Goal: Task Accomplishment & Management: Manage account settings

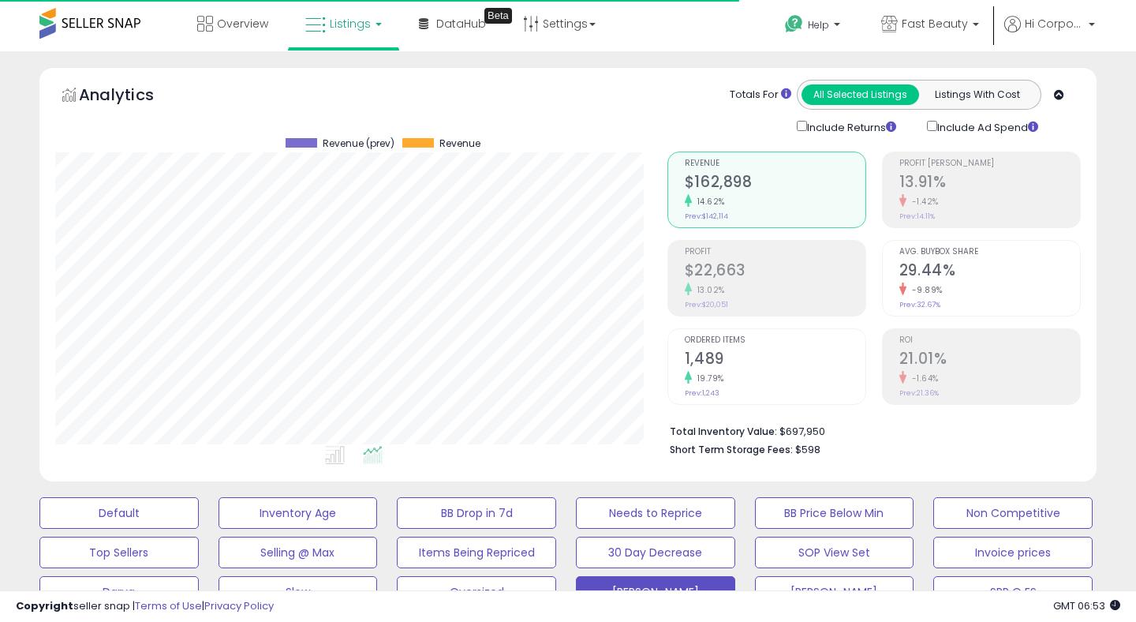
scroll to position [323, 611]
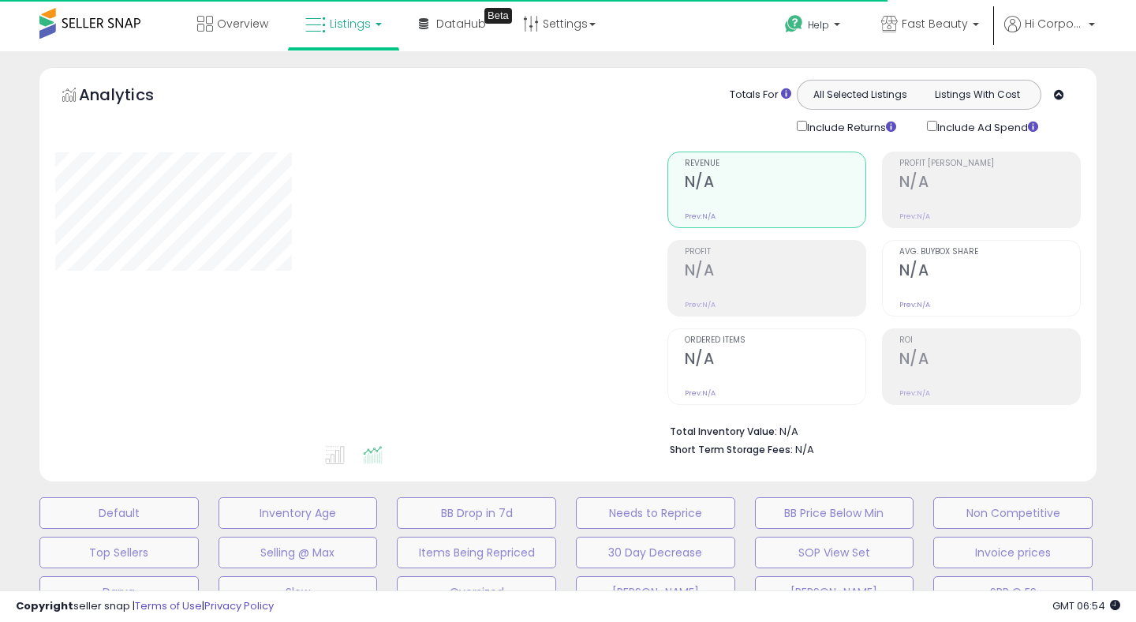
type input "**********"
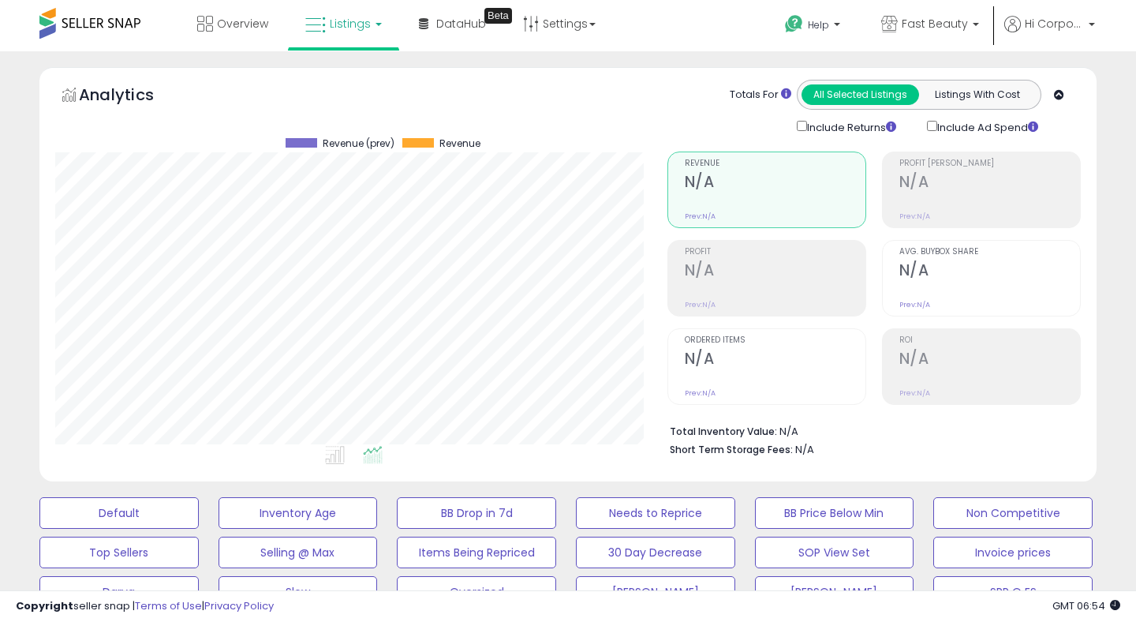
scroll to position [323, 611]
click at [916, 17] on span "Fast Beauty" at bounding box center [935, 24] width 66 height 16
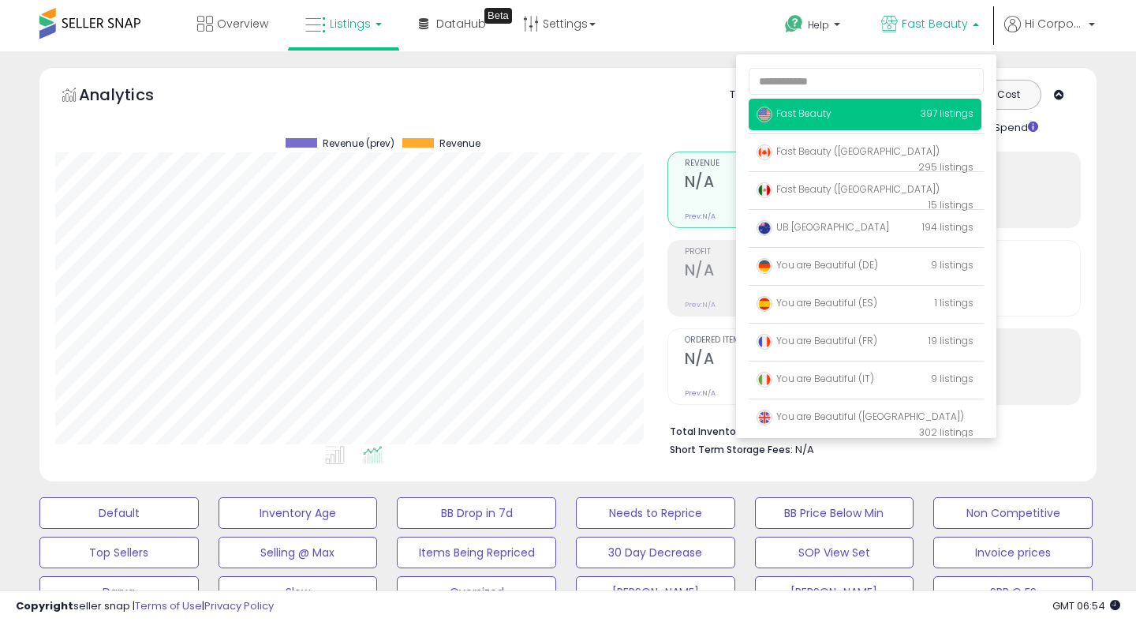
click at [316, 448] on ul at bounding box center [338, 457] width 612 height 28
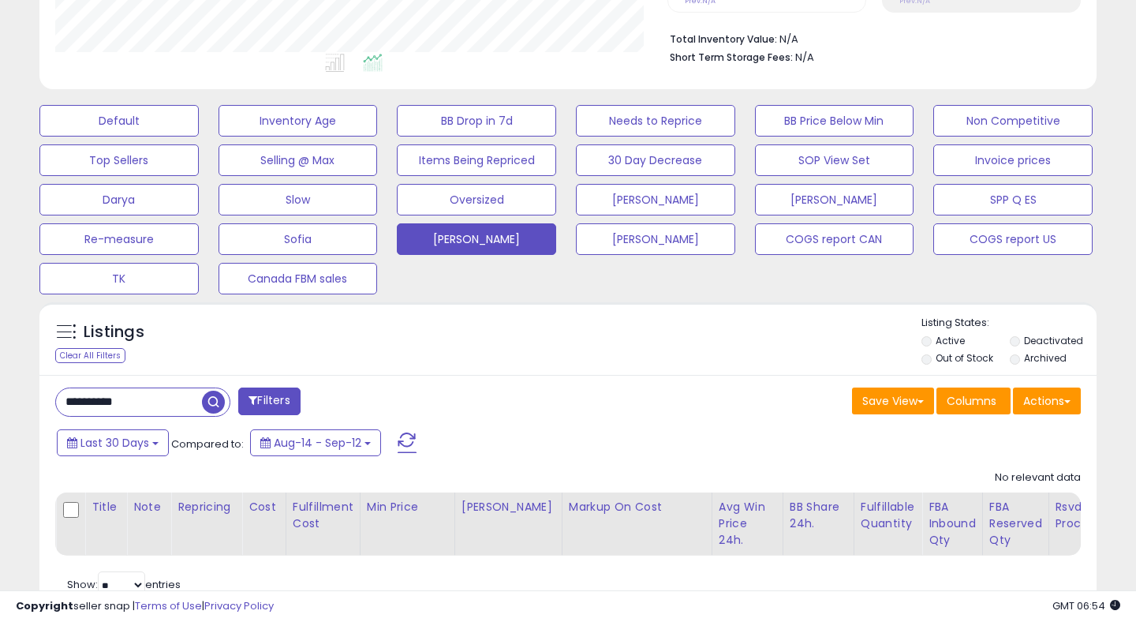
scroll to position [397, 0]
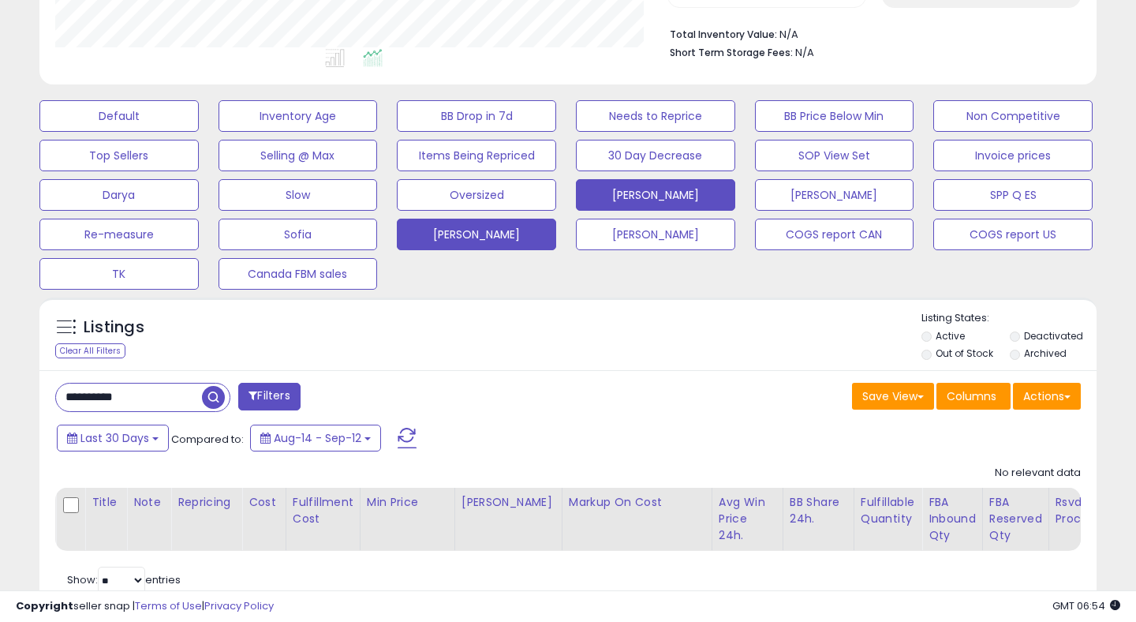
click at [609, 208] on button "[PERSON_NAME]" at bounding box center [655, 195] width 159 height 32
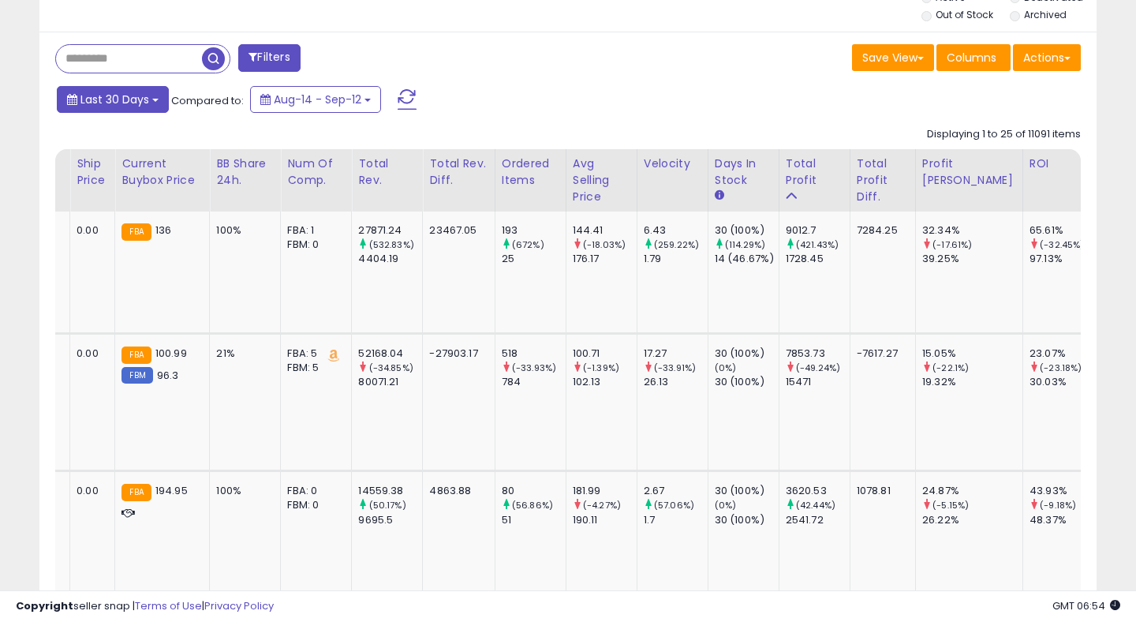
scroll to position [0, 0]
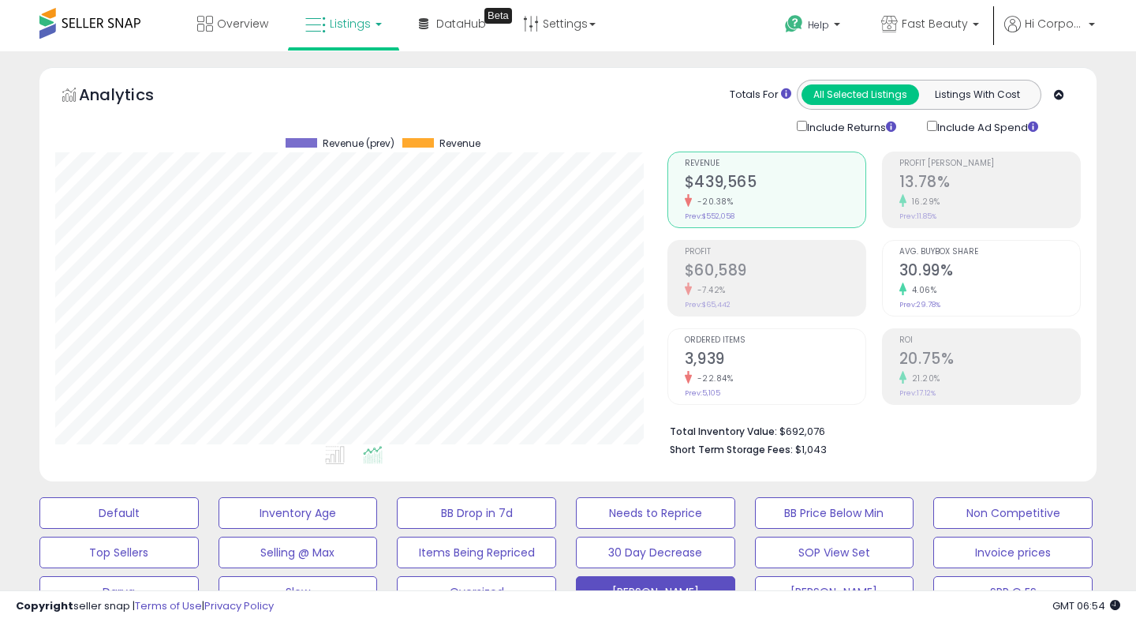
click at [715, 270] on h2 "$60,589" at bounding box center [775, 271] width 181 height 21
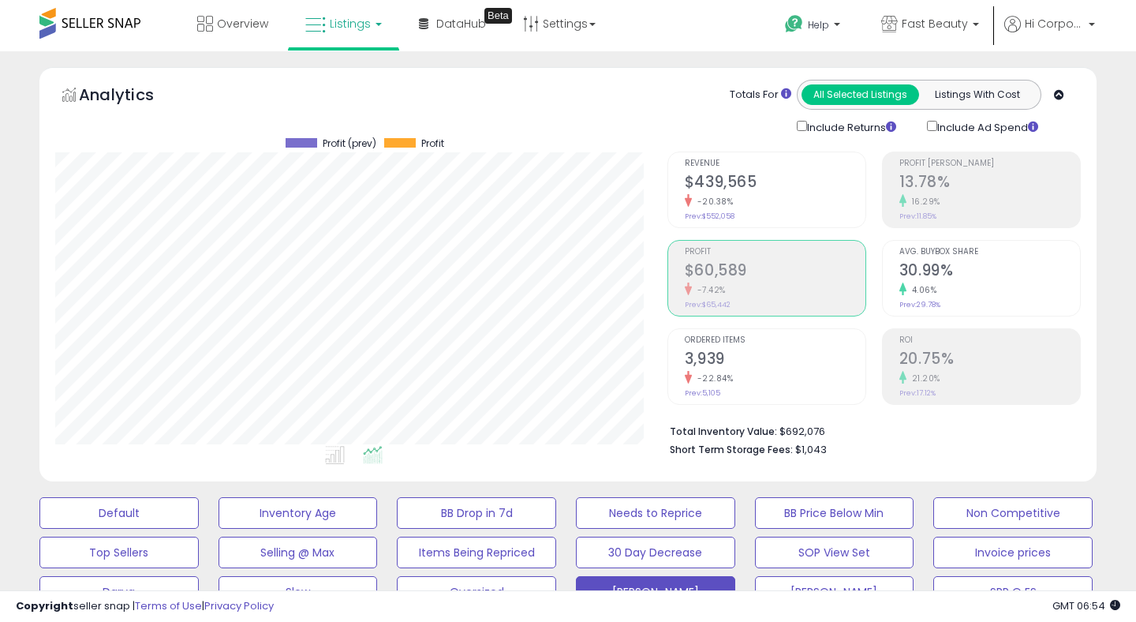
scroll to position [1, 0]
click at [944, 340] on span "ROI" at bounding box center [989, 339] width 181 height 9
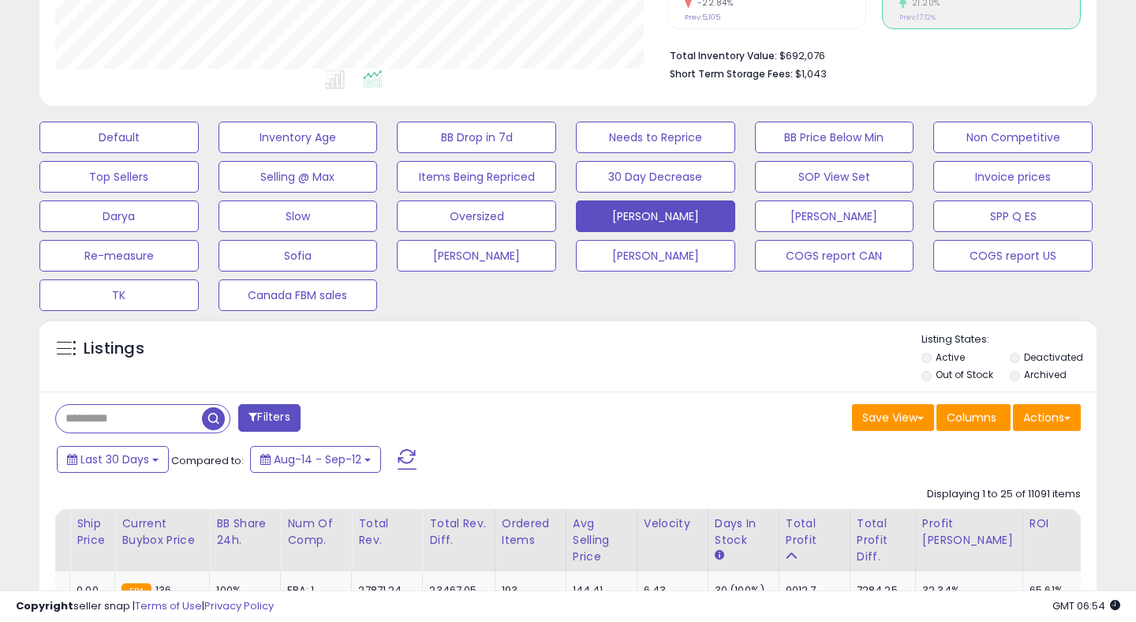
scroll to position [590, 0]
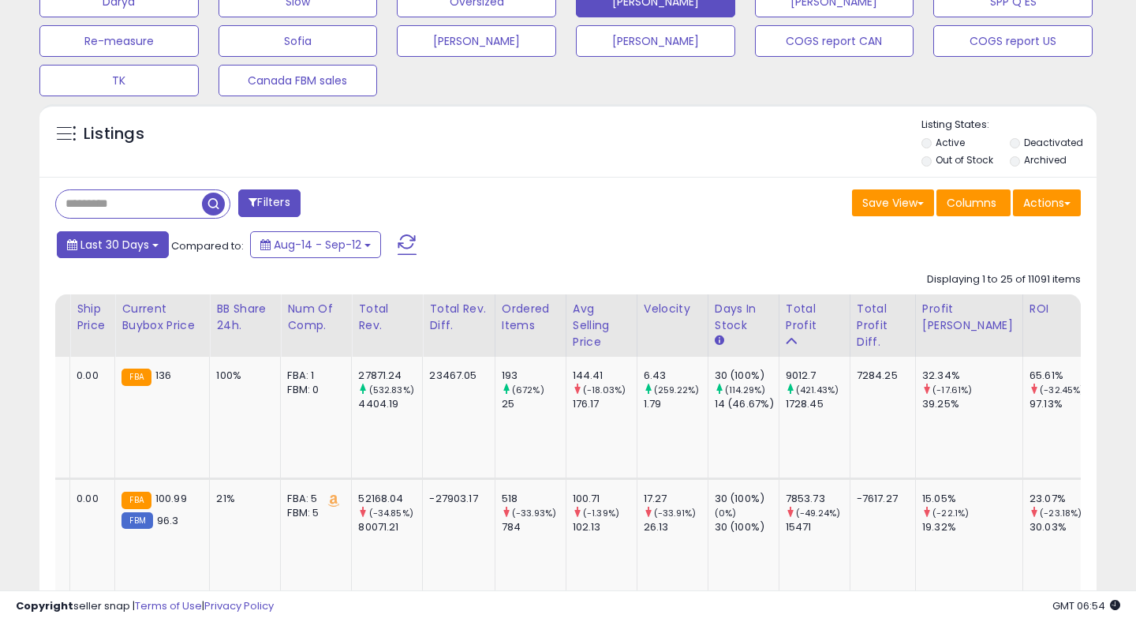
click at [105, 248] on span "Last 30 Days" at bounding box center [114, 245] width 69 height 16
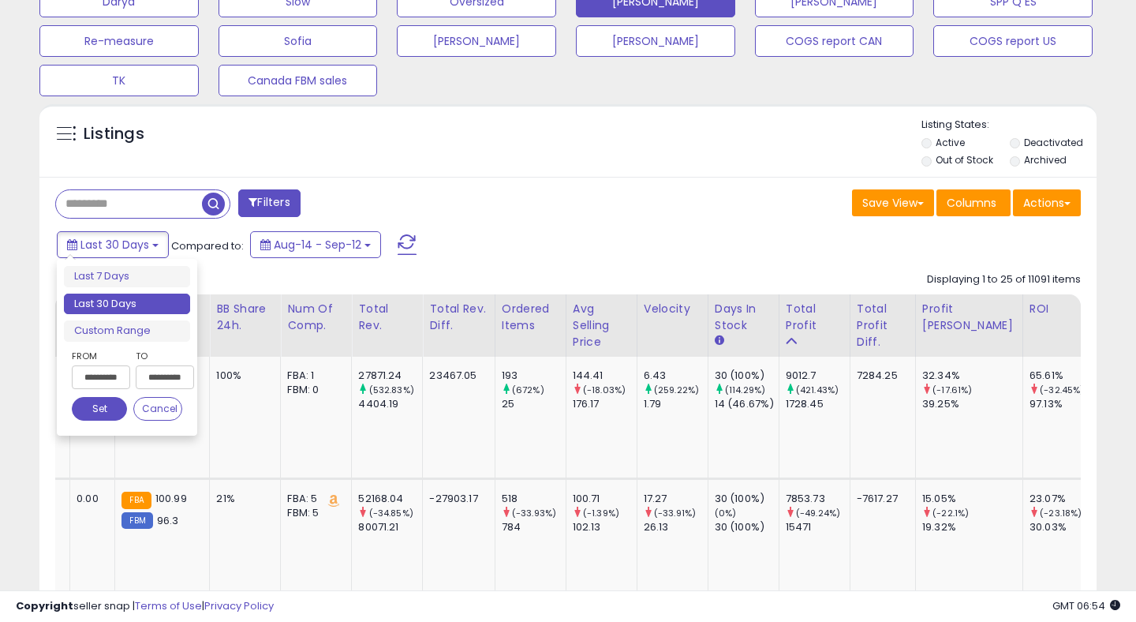
click at [118, 386] on input "**********" at bounding box center [101, 377] width 58 height 24
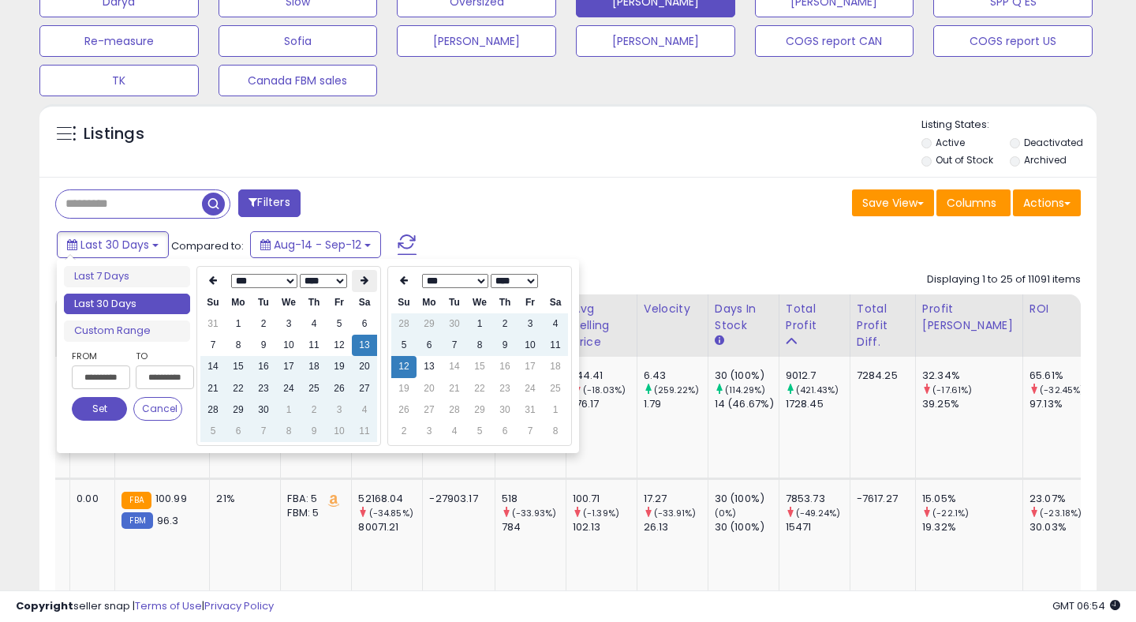
click at [357, 285] on th at bounding box center [364, 281] width 25 height 22
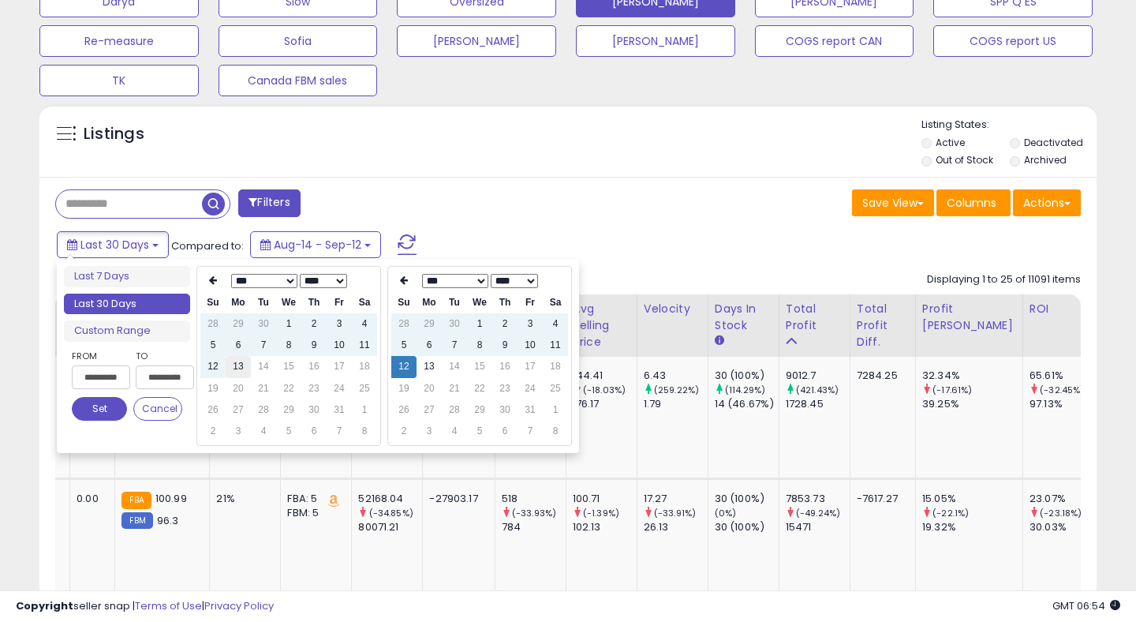
type input "**********"
click at [235, 372] on td "13" at bounding box center [238, 366] width 25 height 21
type input "**********"
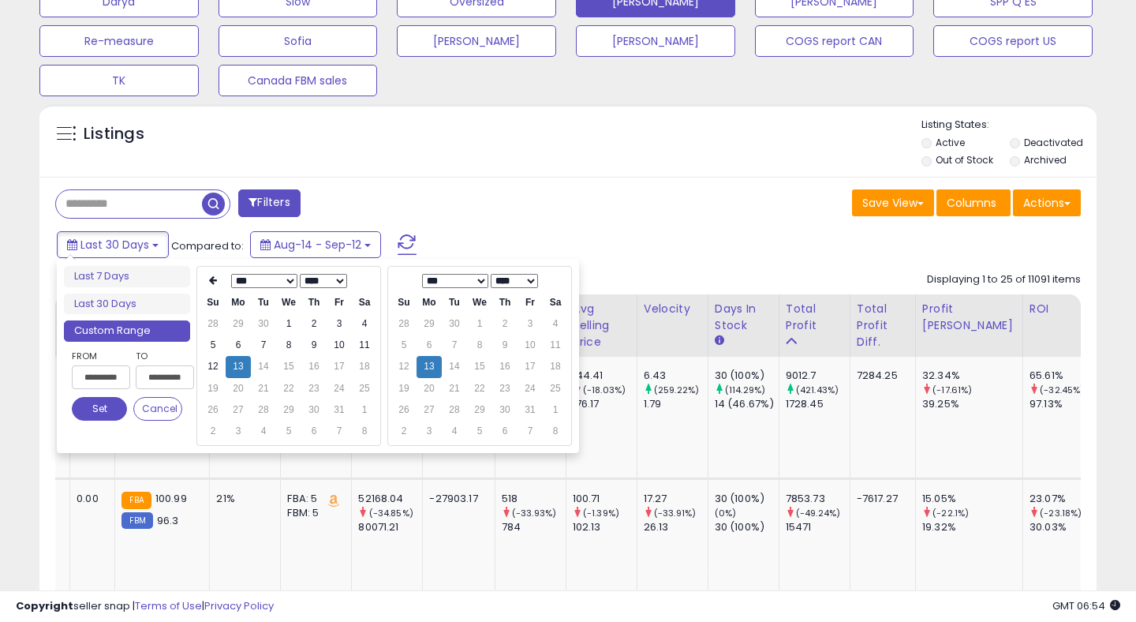
type input "**********"
click at [106, 407] on button "Set" at bounding box center [99, 409] width 55 height 24
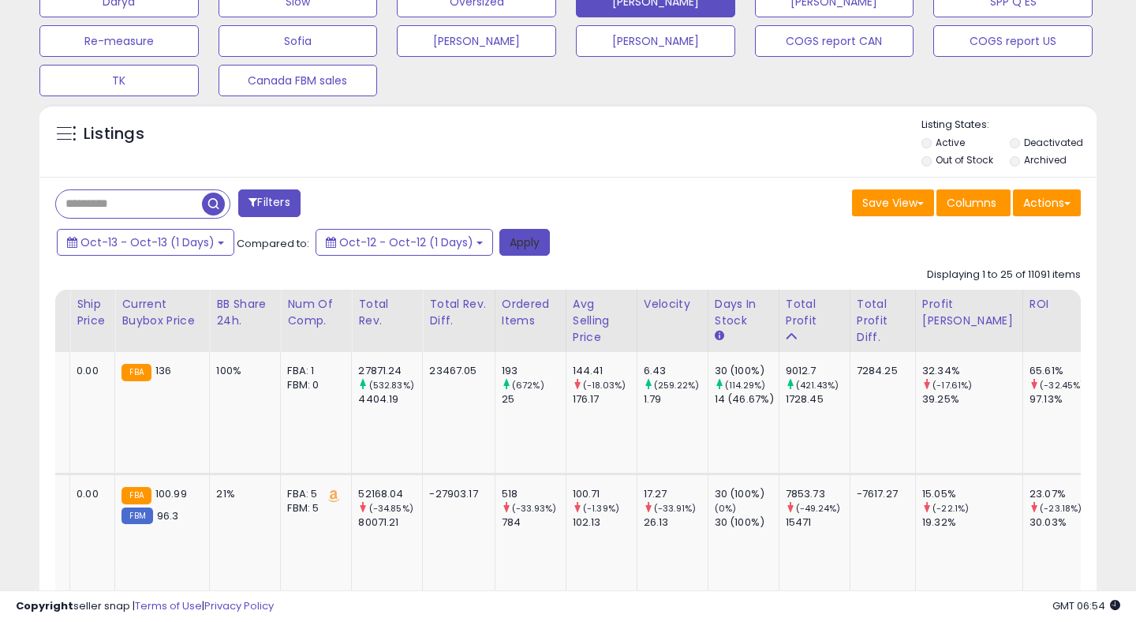
click at [521, 244] on button "Apply" at bounding box center [524, 242] width 50 height 27
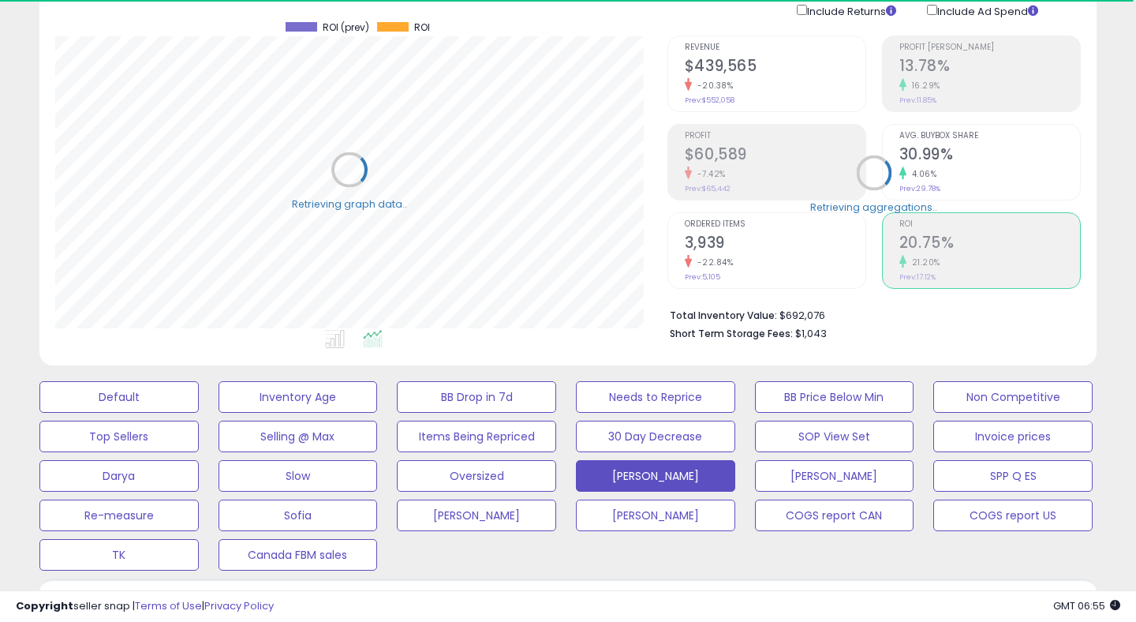
scroll to position [0, 0]
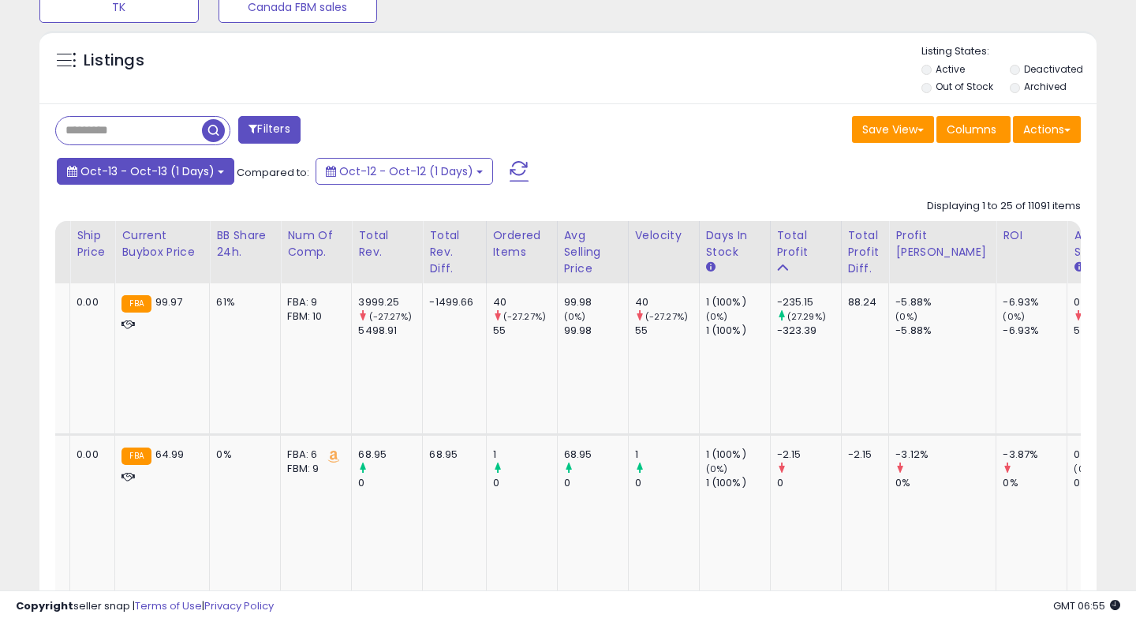
click at [120, 170] on span "Oct-13 - Oct-13 (1 Days)" at bounding box center [147, 171] width 134 height 16
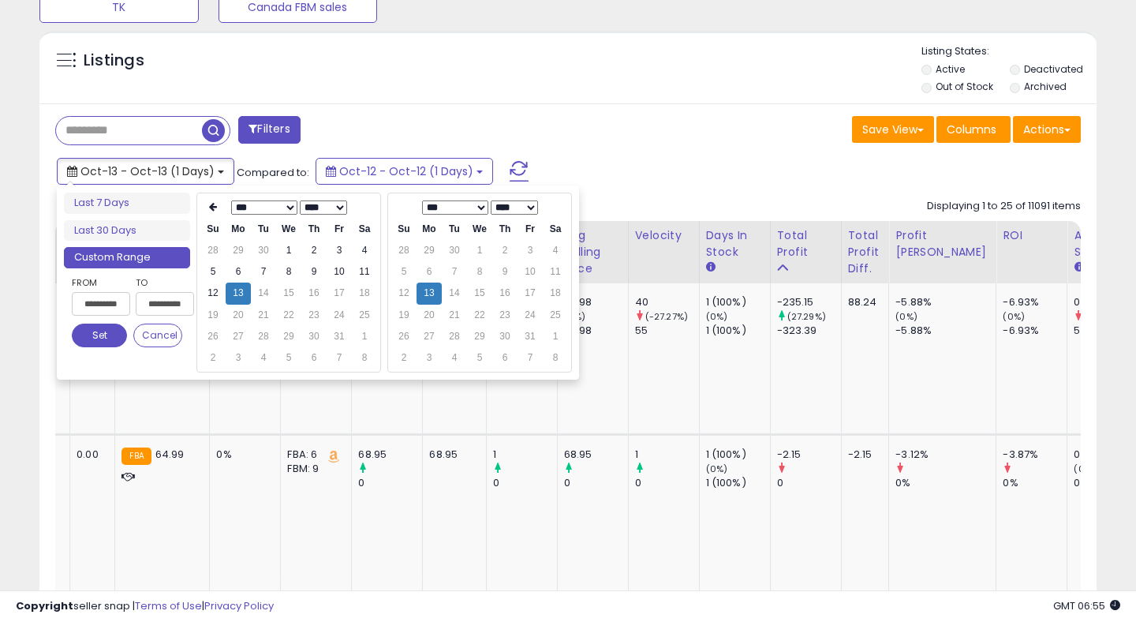
type input "**********"
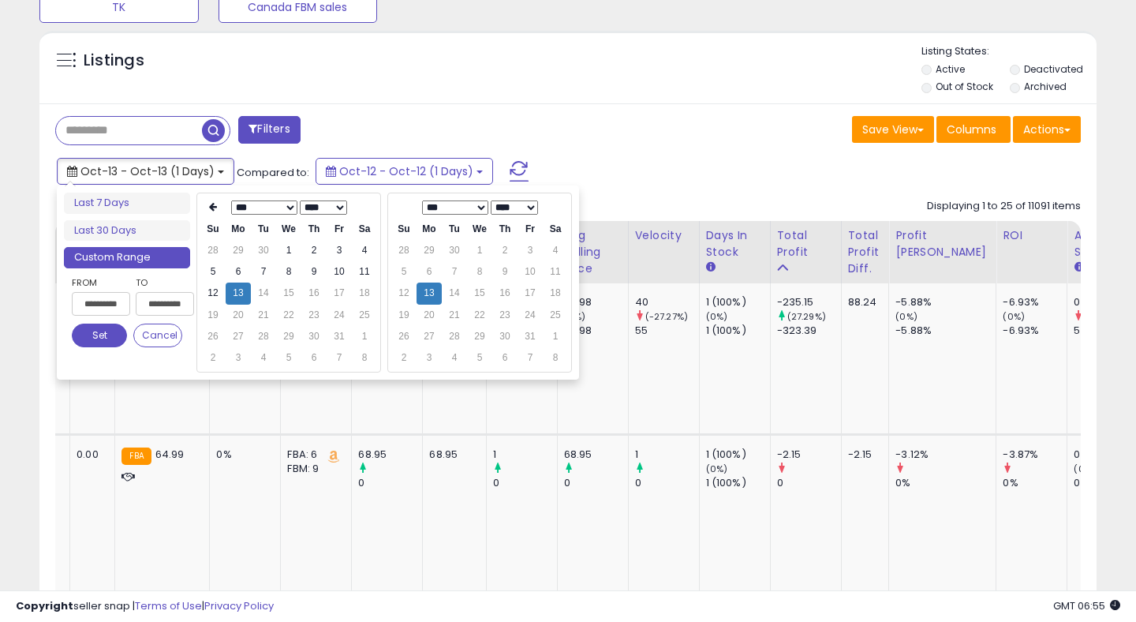
type input "**********"
click at [204, 292] on td "12" at bounding box center [212, 292] width 25 height 21
click at [103, 338] on button "Set" at bounding box center [99, 335] width 55 height 24
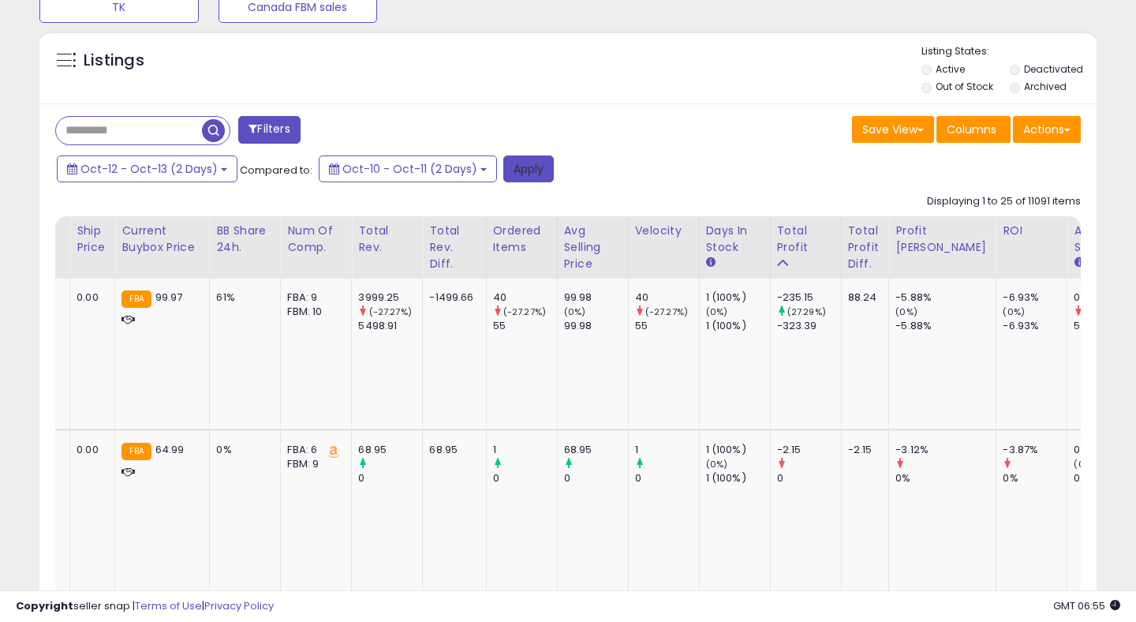
click at [526, 157] on button "Apply" at bounding box center [528, 168] width 50 height 27
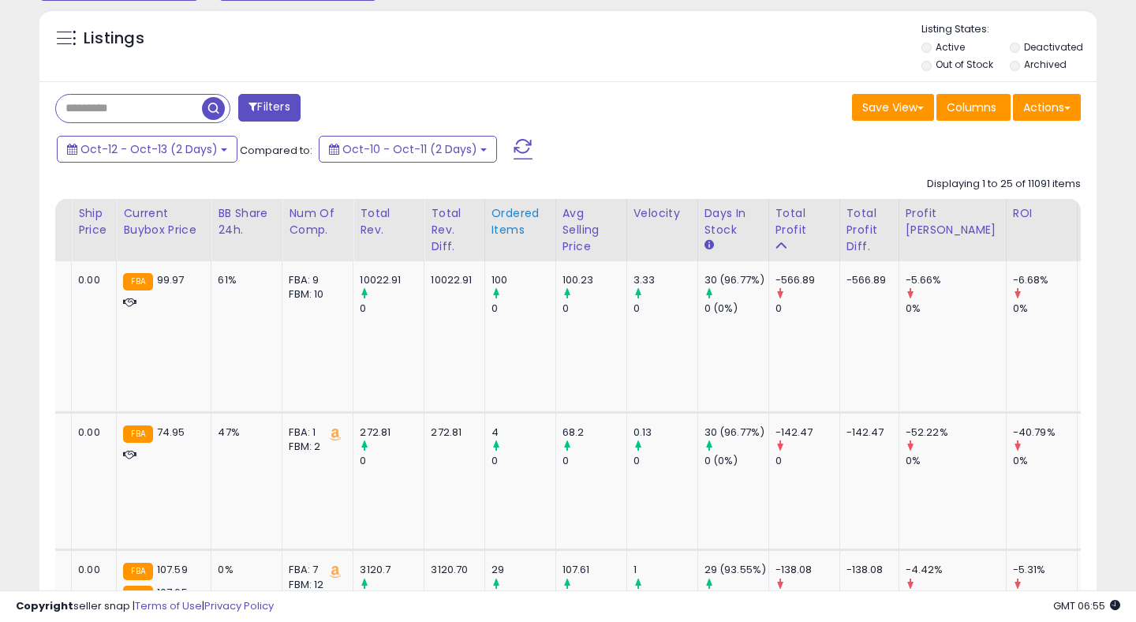
scroll to position [323, 611]
click at [495, 222] on div "Ordered Items" at bounding box center [520, 221] width 58 height 33
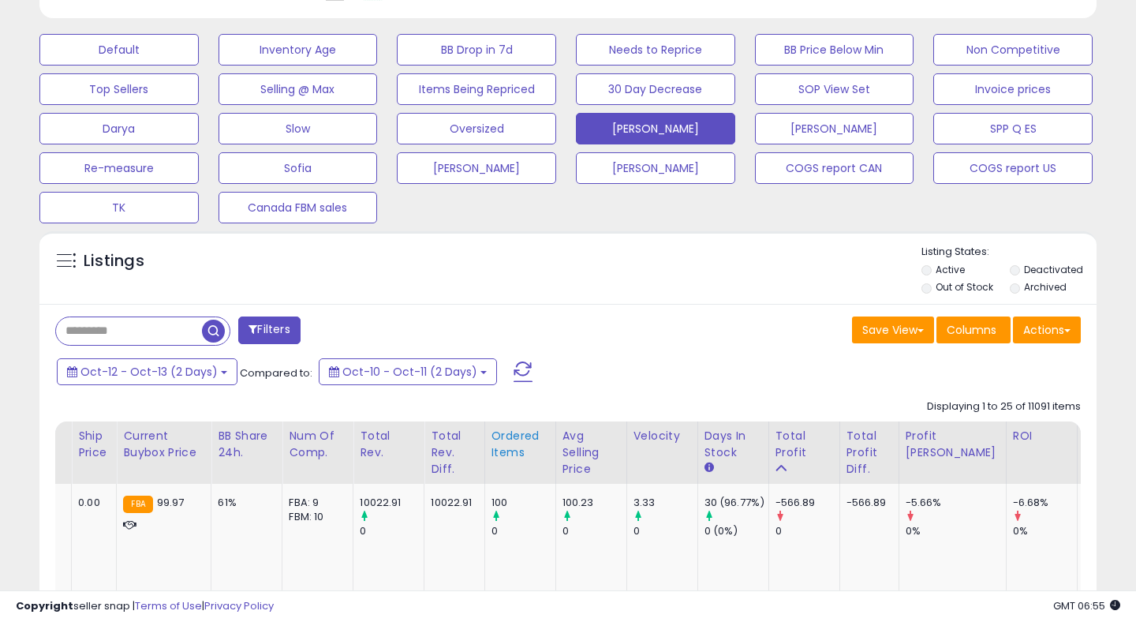
scroll to position [685, 0]
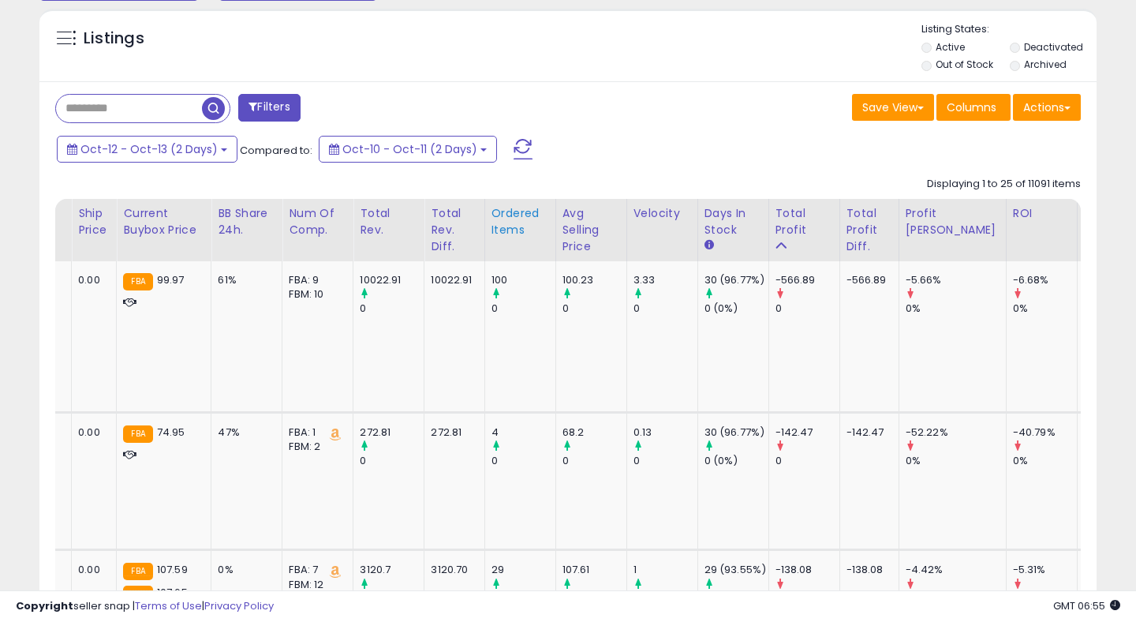
click at [492, 222] on div "Ordered Items" at bounding box center [520, 221] width 58 height 33
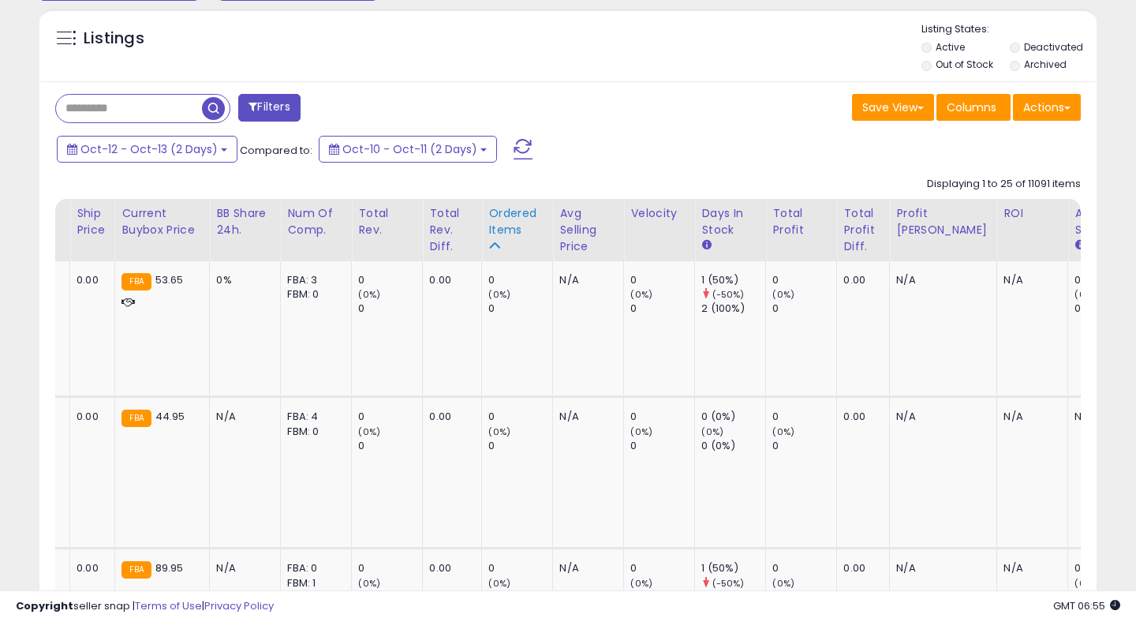
click at [488, 242] on div "Ordered Items" at bounding box center [517, 230] width 58 height 50
click at [488, 226] on div "Ordered Items" at bounding box center [517, 221] width 58 height 33
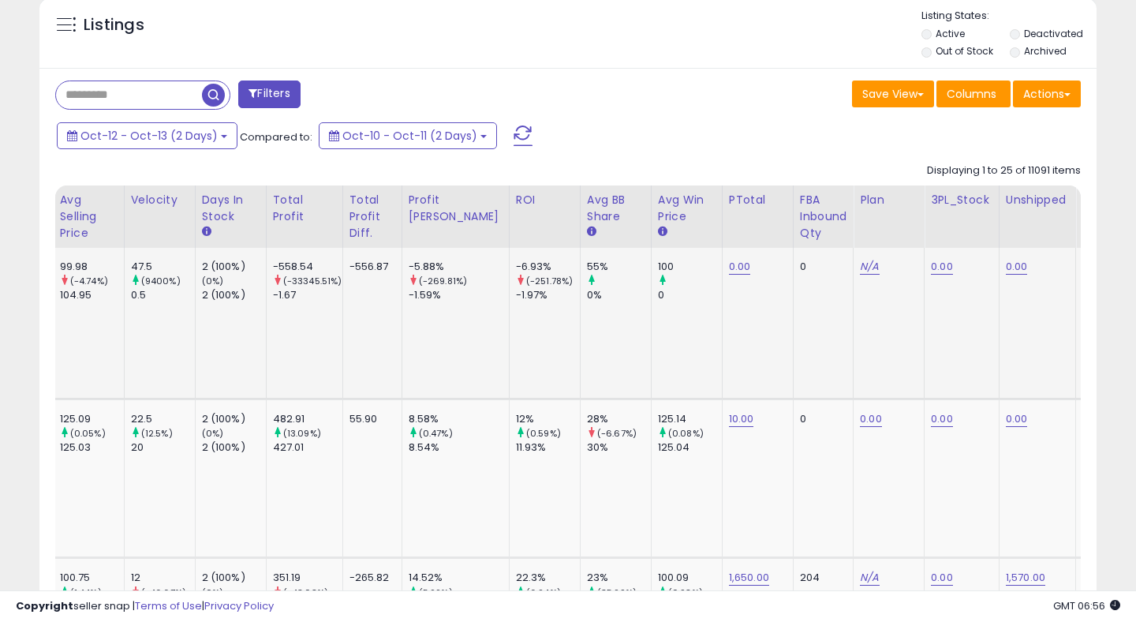
scroll to position [0, 1697]
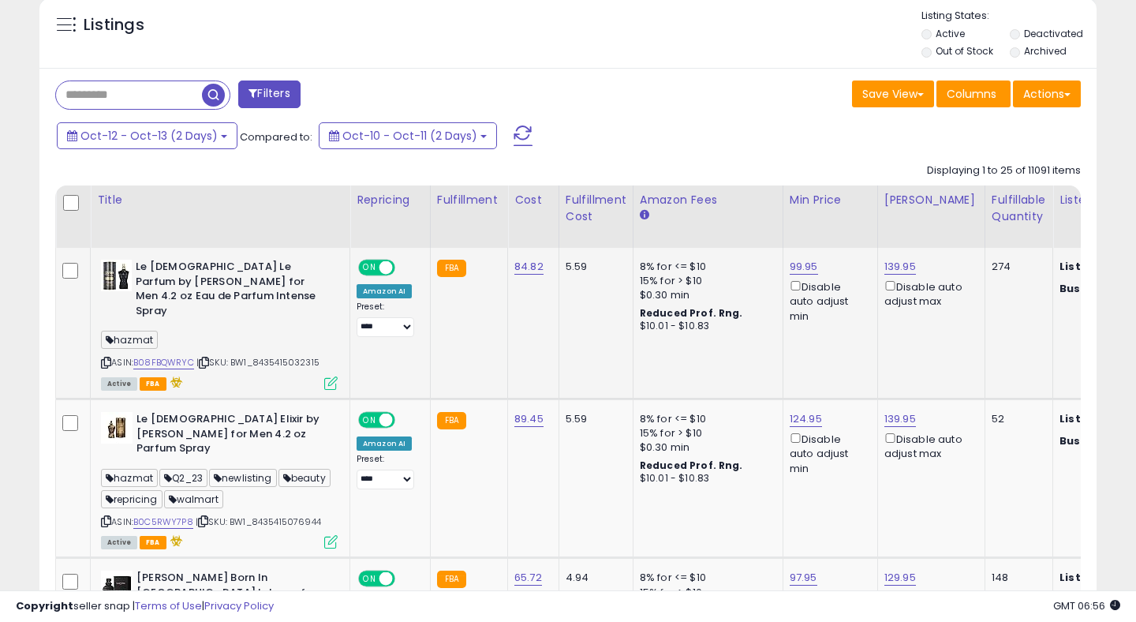
drag, startPoint x: 256, startPoint y: 349, endPoint x: 345, endPoint y: 343, distance: 89.4
click at [345, 343] on td "Le Male Le Parfum by Jean Paul Gaultier for Men 4.2 oz Eau de Parfum Intense Sp…" at bounding box center [221, 323] width 260 height 151
copy span "8435415032315"
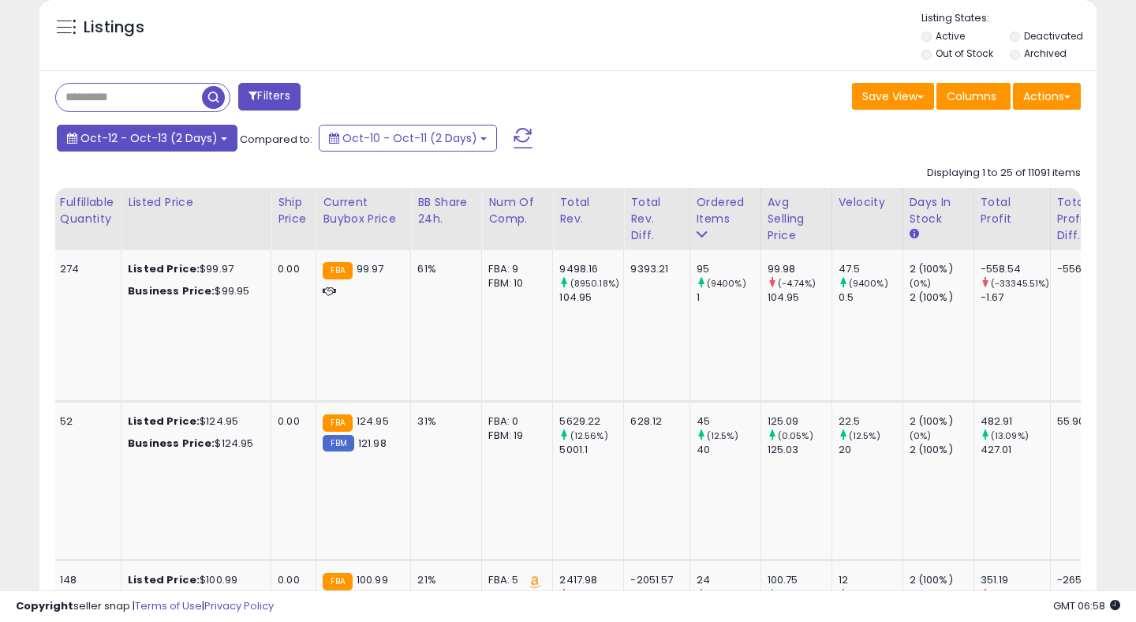
click at [204, 138] on span "Oct-12 - Oct-13 (2 Days)" at bounding box center [148, 138] width 137 height 16
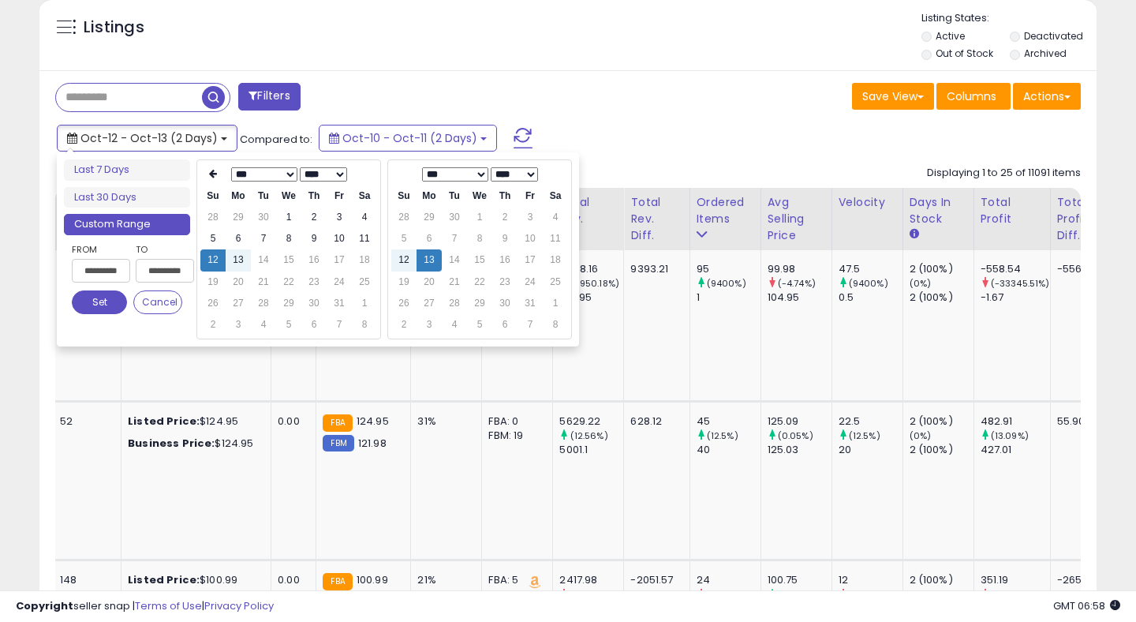
type input "**********"
click at [401, 263] on td "12" at bounding box center [403, 259] width 25 height 21
type input "**********"
click at [103, 307] on button "Set" at bounding box center [99, 302] width 55 height 24
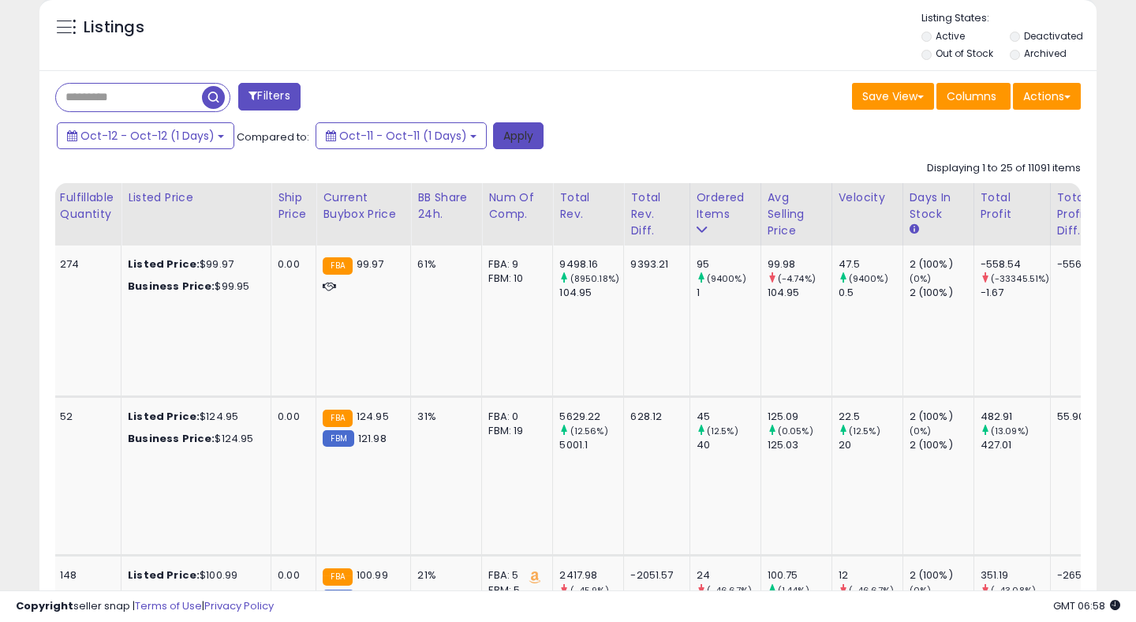
click at [519, 129] on button "Apply" at bounding box center [518, 135] width 50 height 27
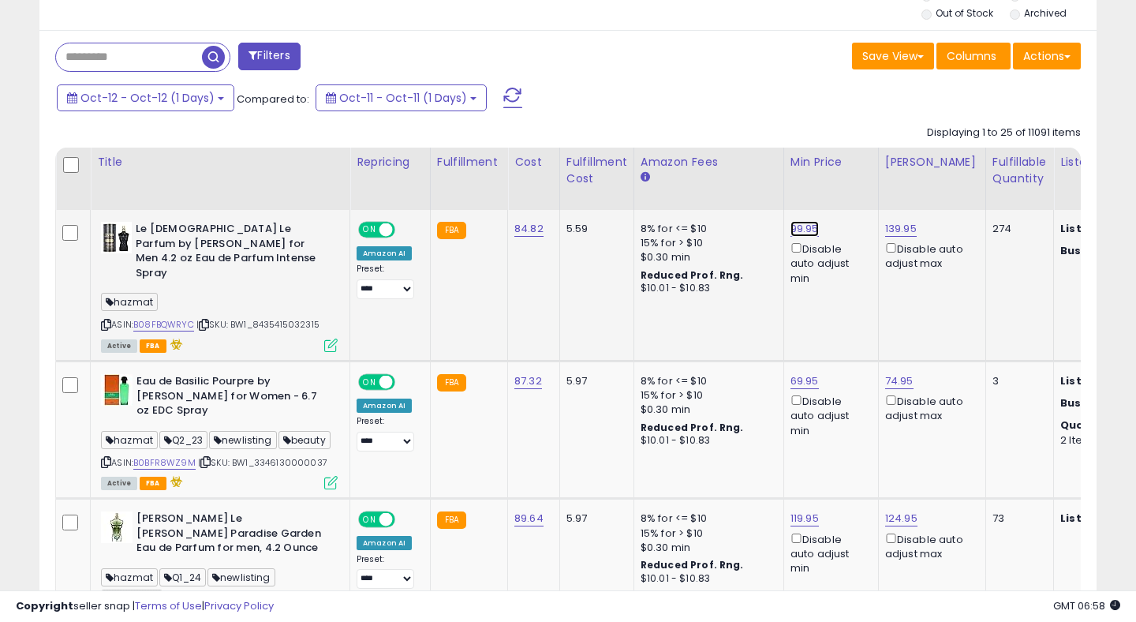
click at [790, 226] on link "99.95" at bounding box center [804, 229] width 28 height 16
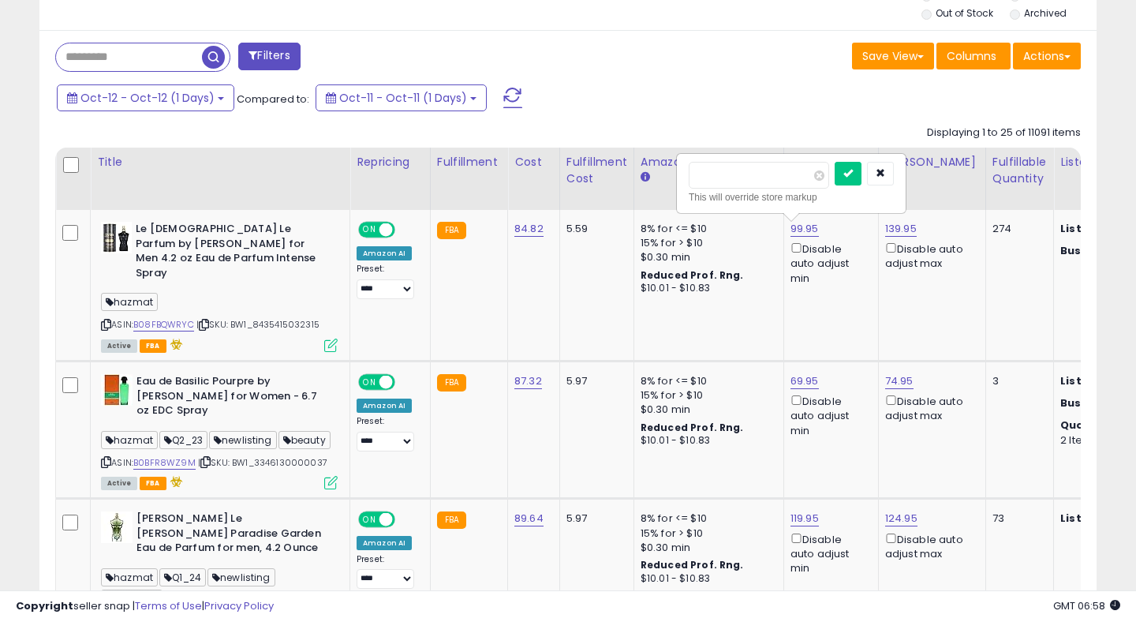
click at [624, 69] on div "Save View Save As New View Columns Actions Import" at bounding box center [830, 58] width 525 height 31
click at [709, 181] on input "*****" at bounding box center [759, 175] width 140 height 27
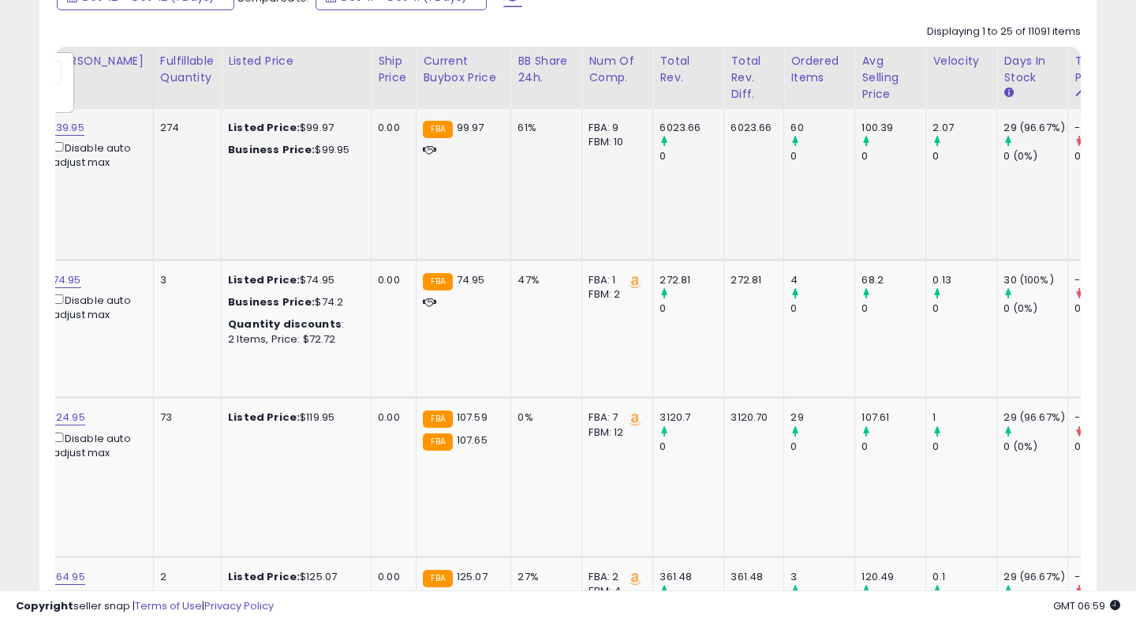
scroll to position [0, 875]
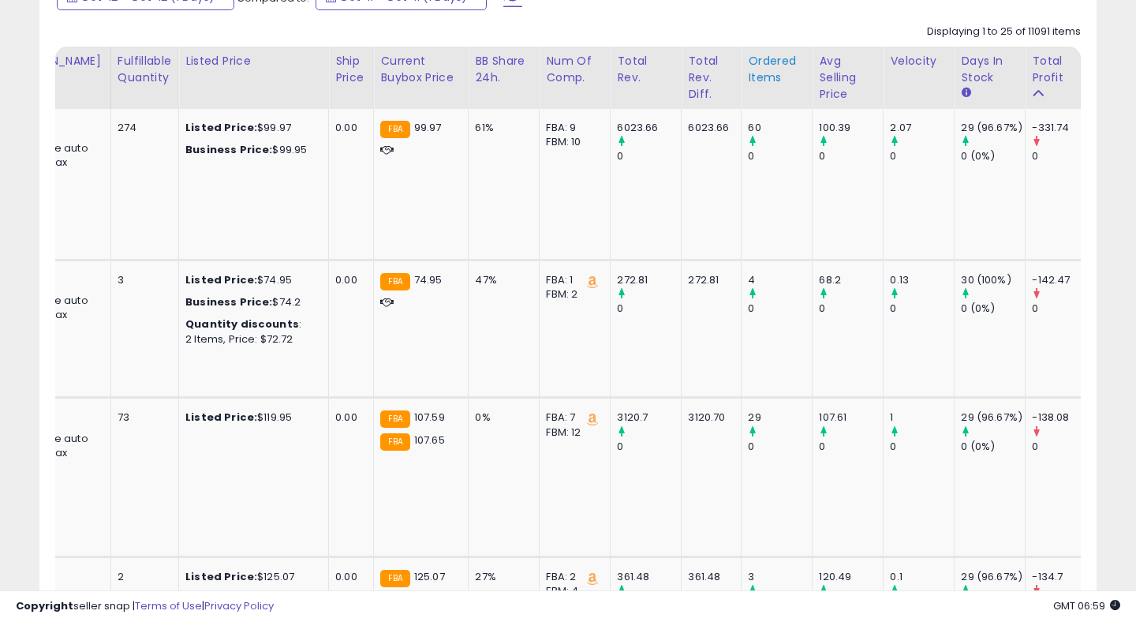
click at [751, 70] on div "Ordered Items" at bounding box center [777, 69] width 58 height 33
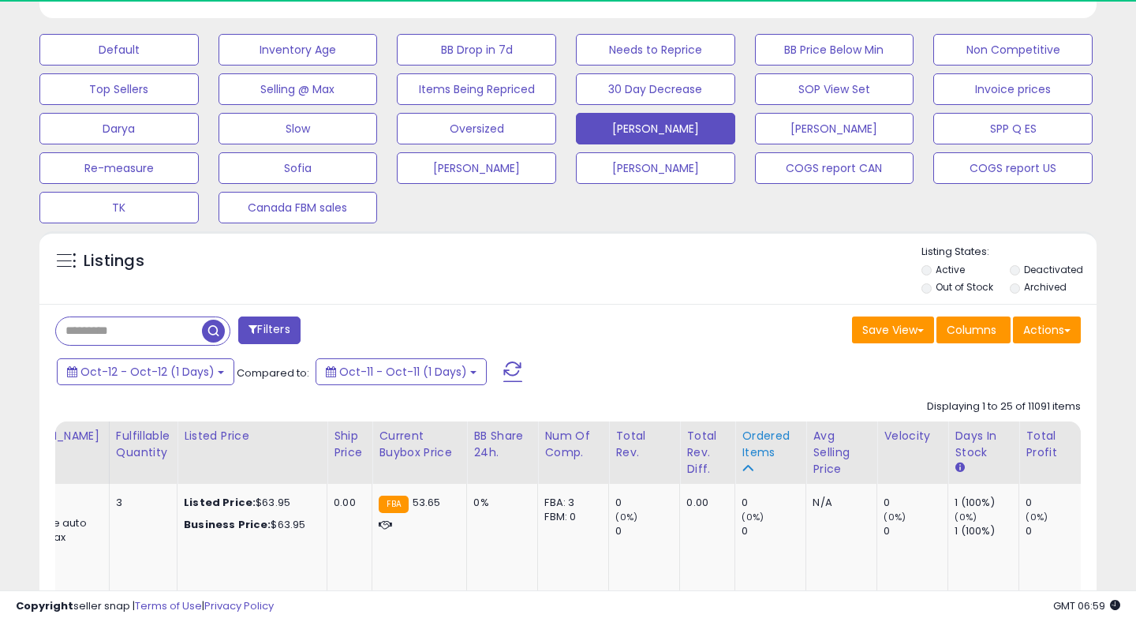
scroll to position [838, 0]
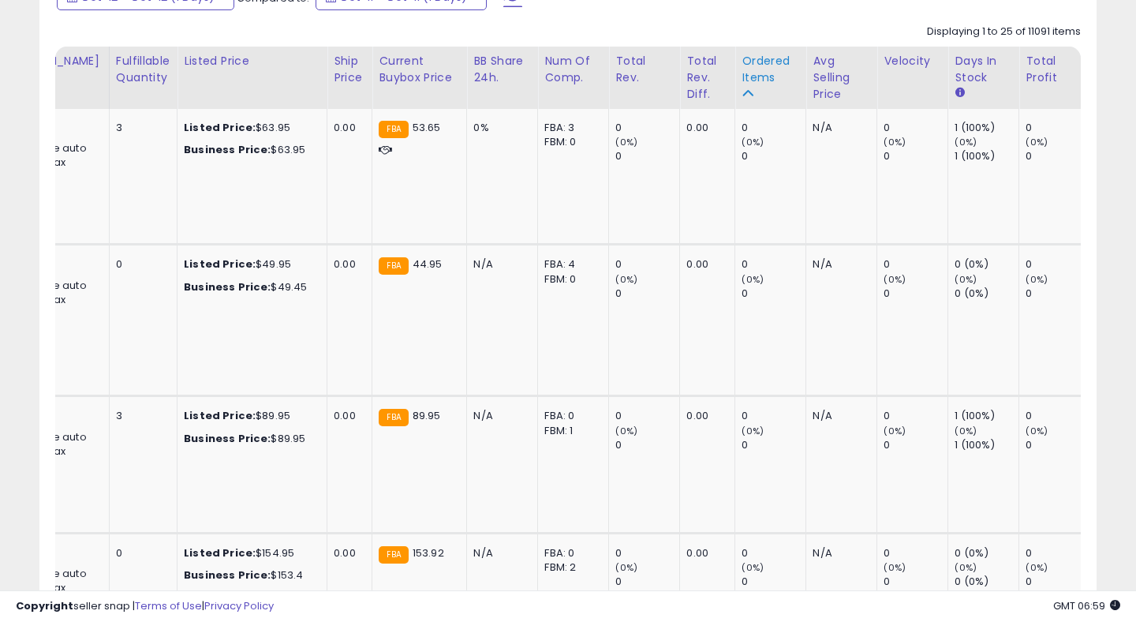
click at [741, 69] on div "Ordered Items" at bounding box center [770, 69] width 58 height 33
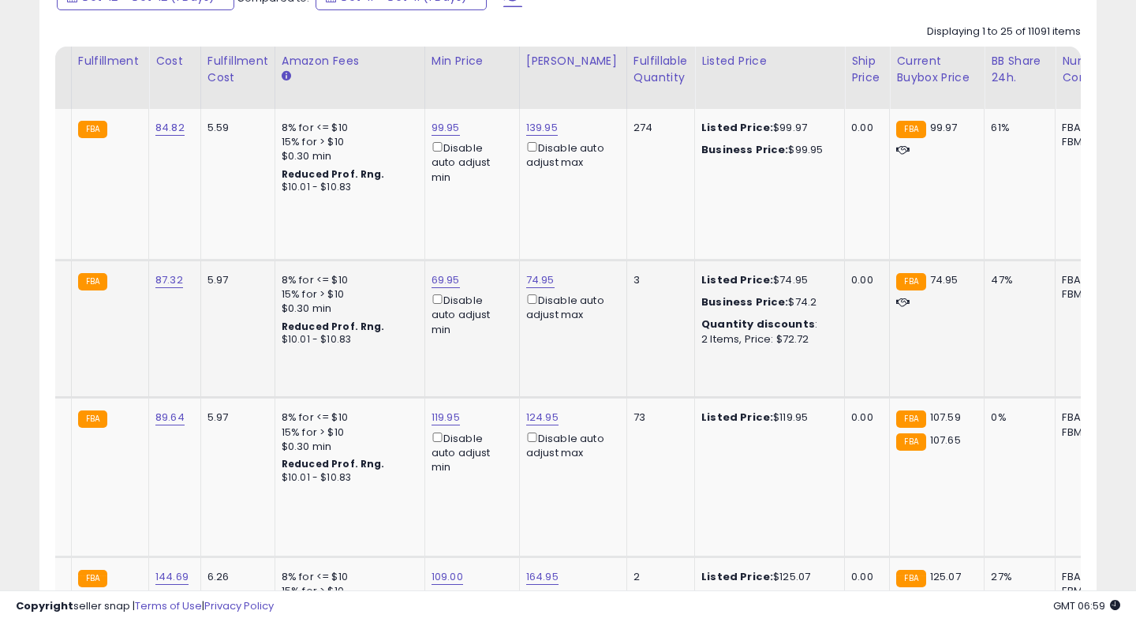
scroll to position [0, 838]
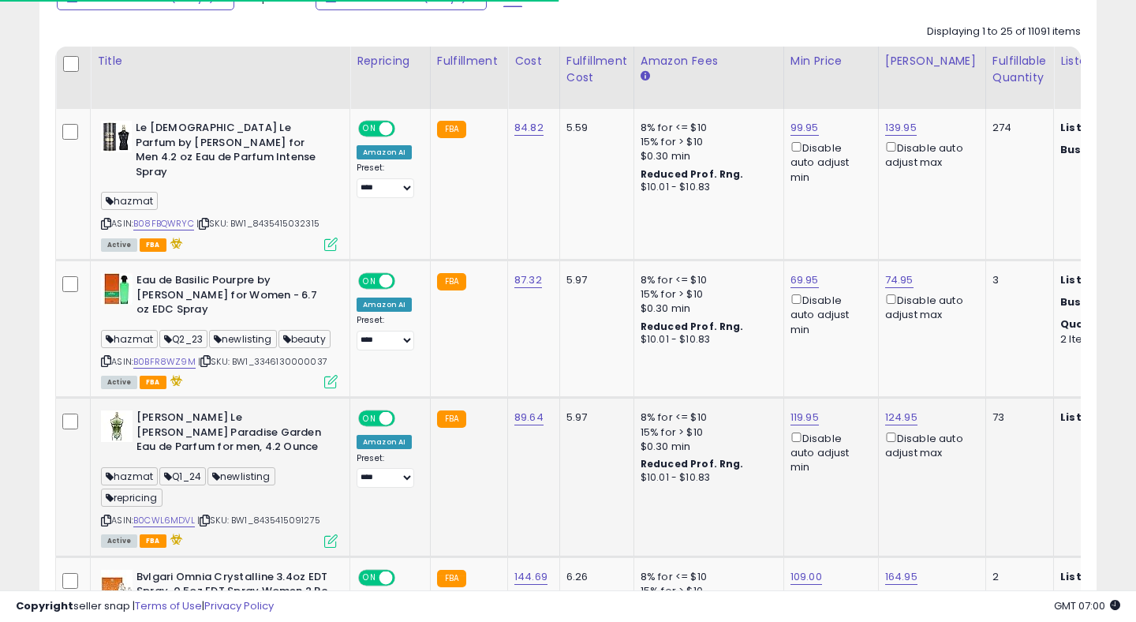
drag, startPoint x: 260, startPoint y: 491, endPoint x: 329, endPoint y: 491, distance: 68.6
click at [329, 491] on div "ASIN: B0CWL6MDVL | SKU: BW1_8435415091275 Active FBA" at bounding box center [219, 477] width 237 height 135
copy span "8435415091275"
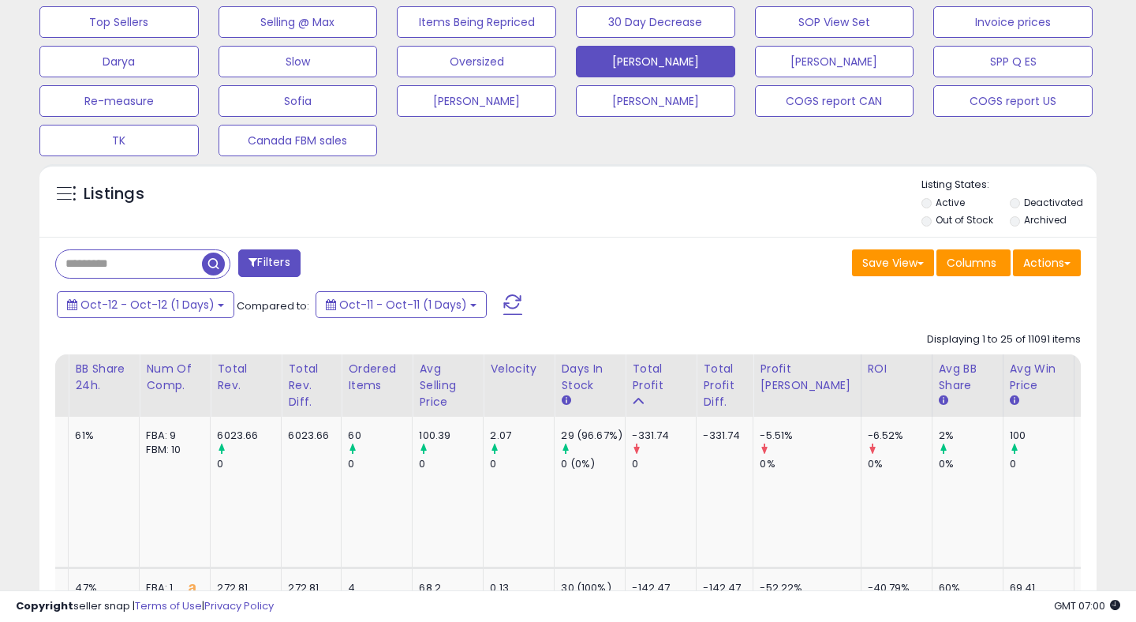
click at [504, 301] on span at bounding box center [512, 304] width 19 height 21
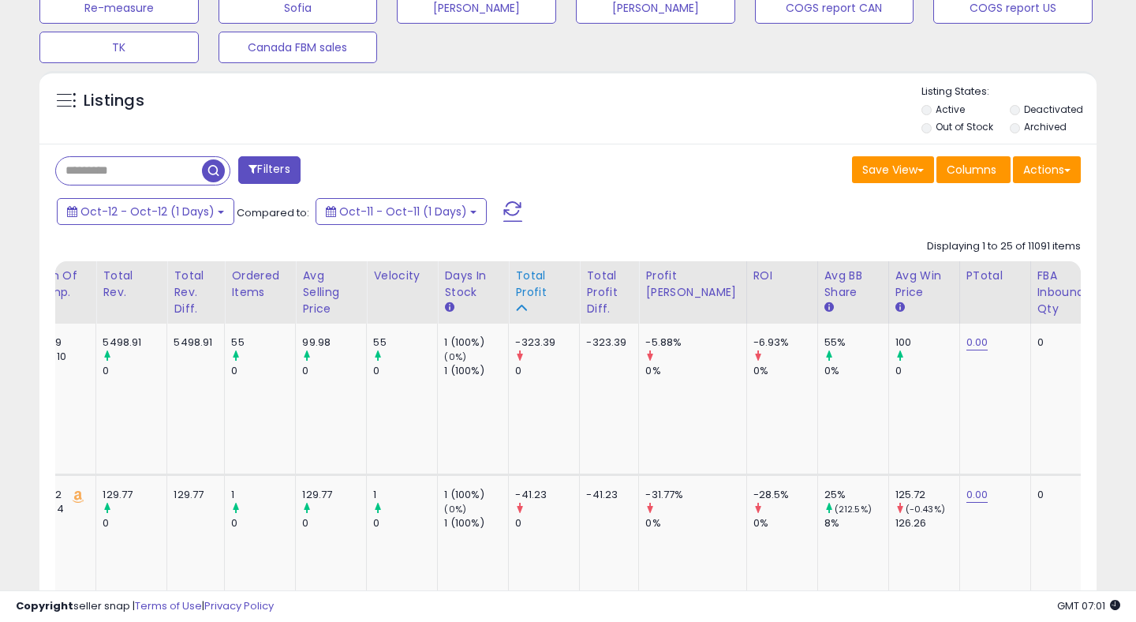
click at [515, 288] on div "Total Profit" at bounding box center [544, 283] width 58 height 33
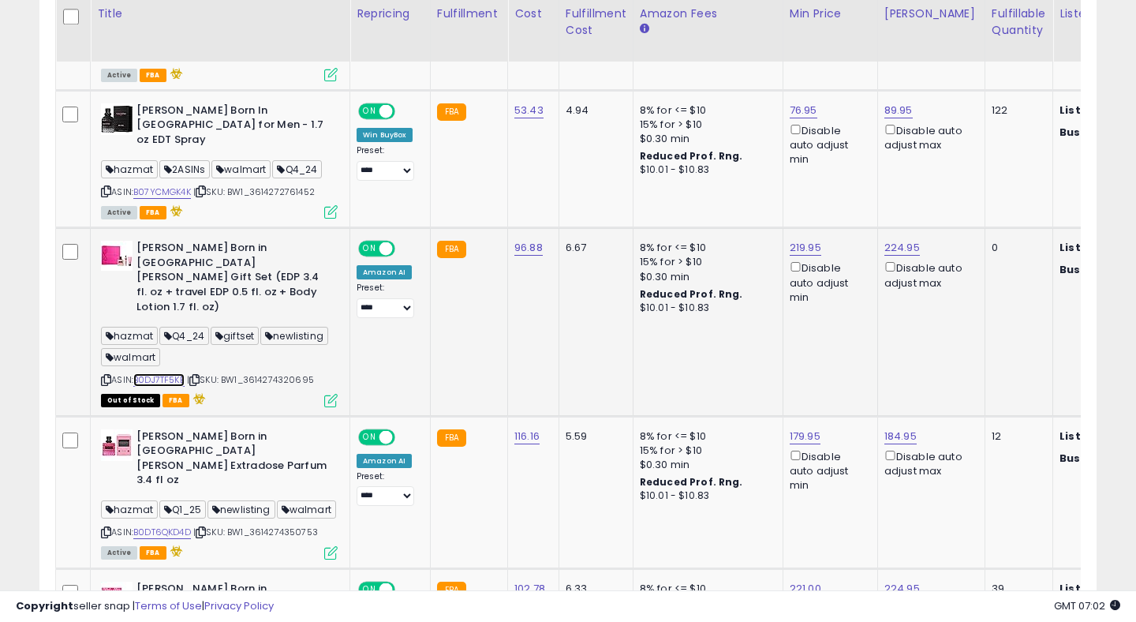
click at [155, 373] on link "B0DJ7TF5KB" at bounding box center [158, 379] width 51 height 13
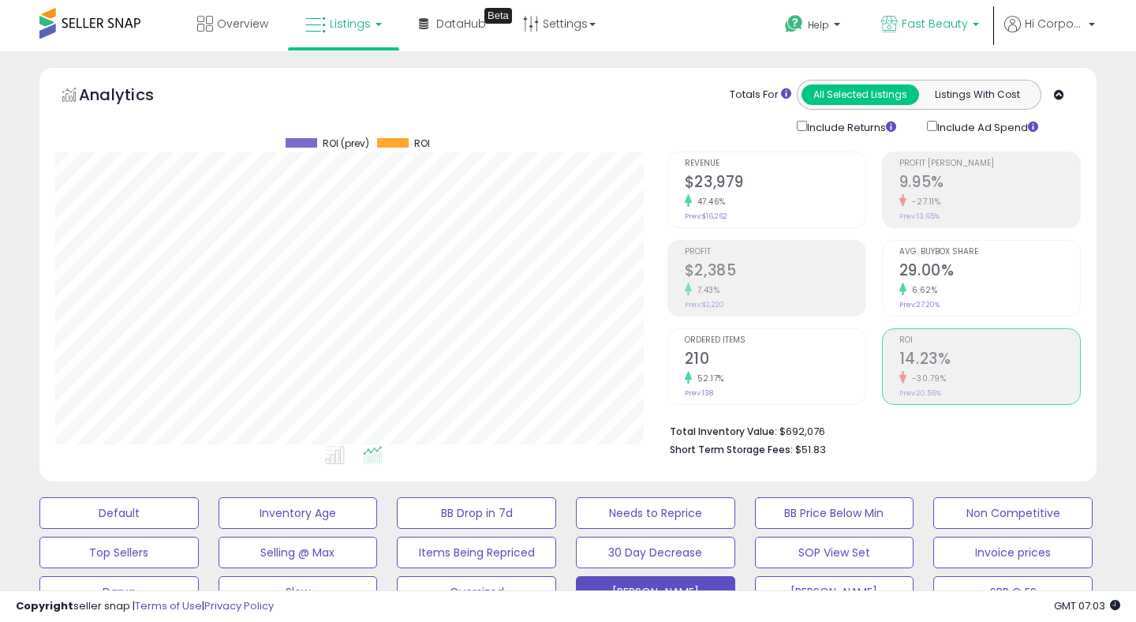
click at [916, 24] on span "Fast Beauty" at bounding box center [935, 24] width 66 height 16
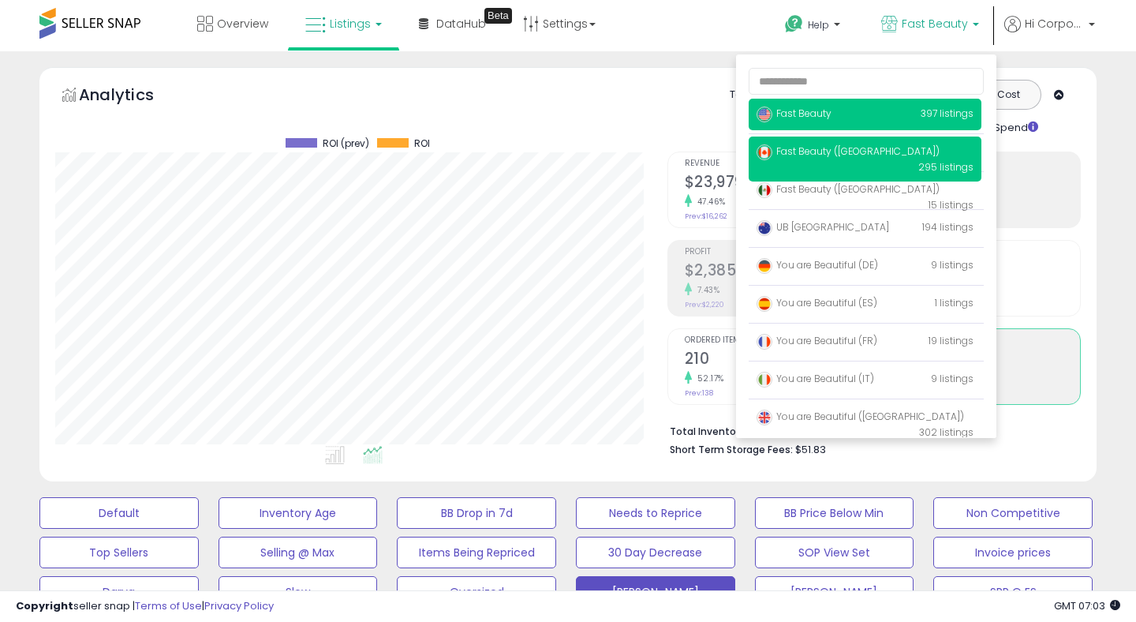
click at [814, 154] on span "Fast Beauty ([GEOGRAPHIC_DATA])" at bounding box center [847, 150] width 183 height 13
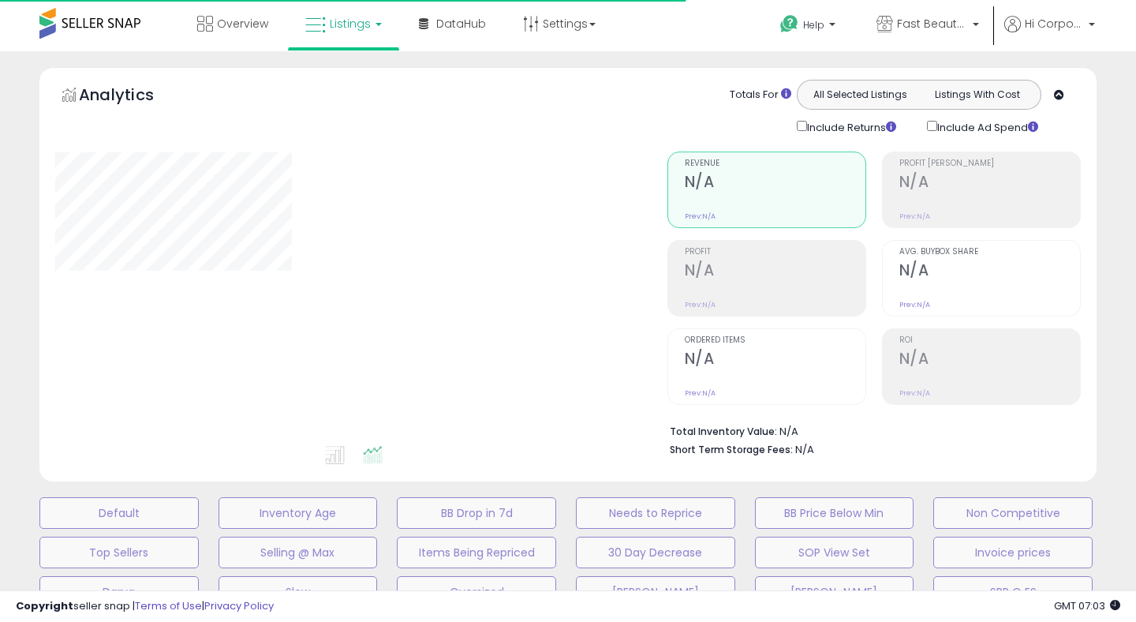
type input "**********"
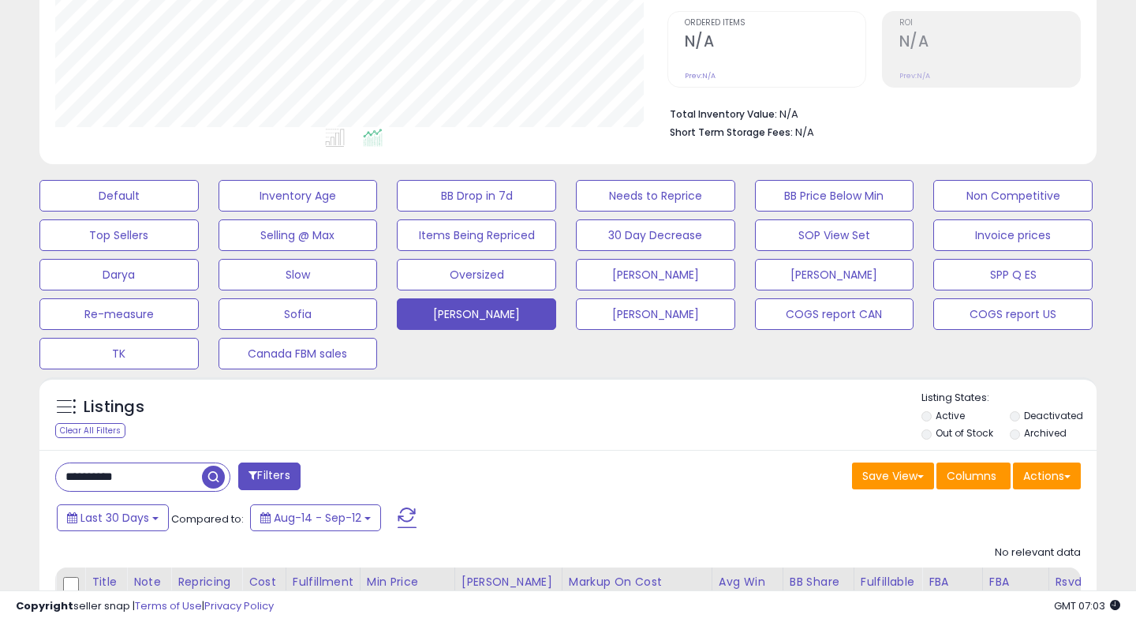
scroll to position [369, 0]
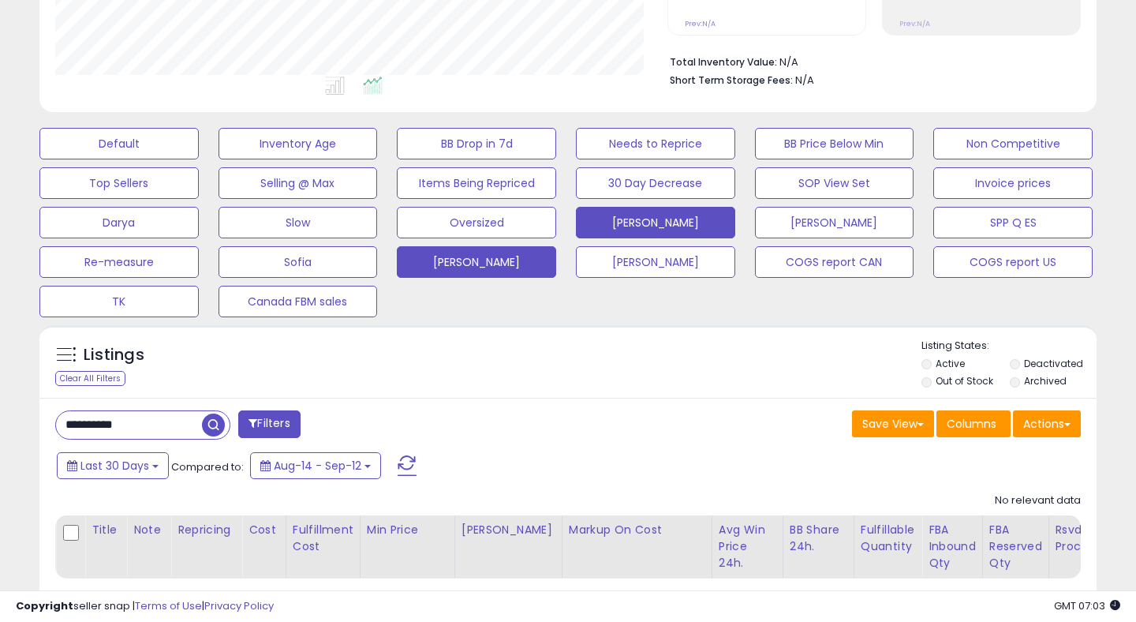
click at [634, 219] on button "[PERSON_NAME]" at bounding box center [655, 223] width 159 height 32
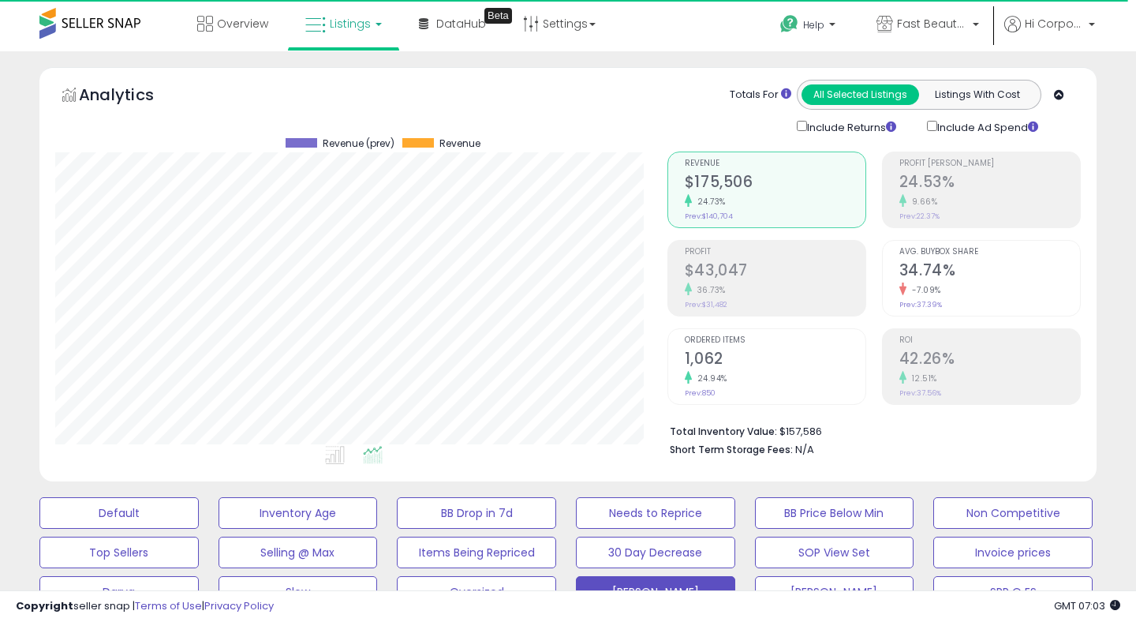
scroll to position [323, 611]
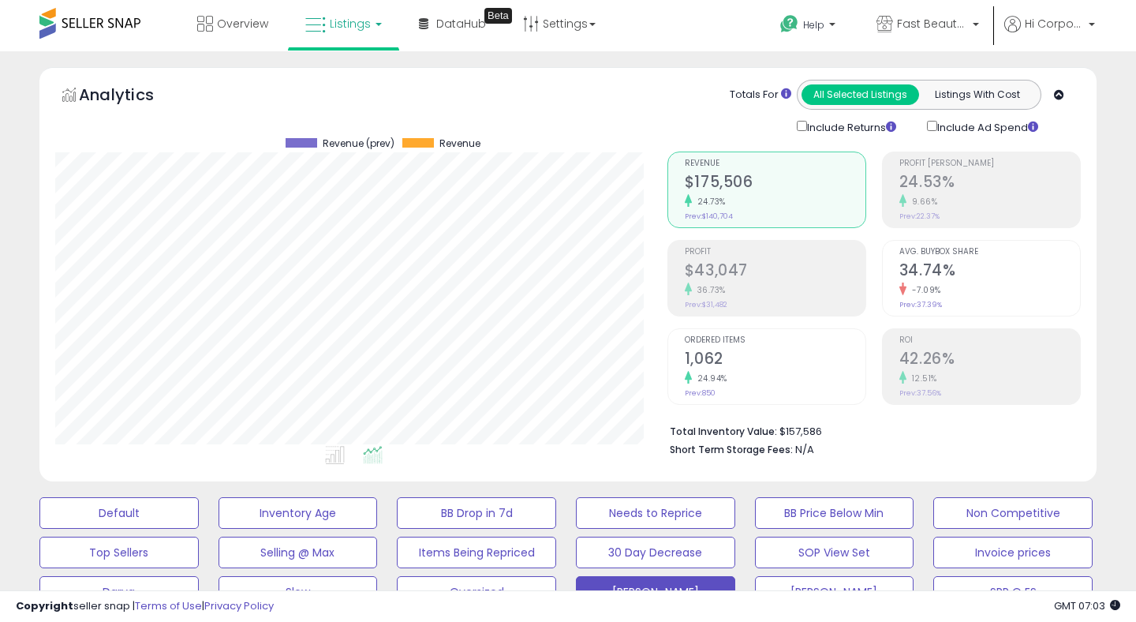
click at [725, 277] on h2 "$43,047" at bounding box center [775, 271] width 181 height 21
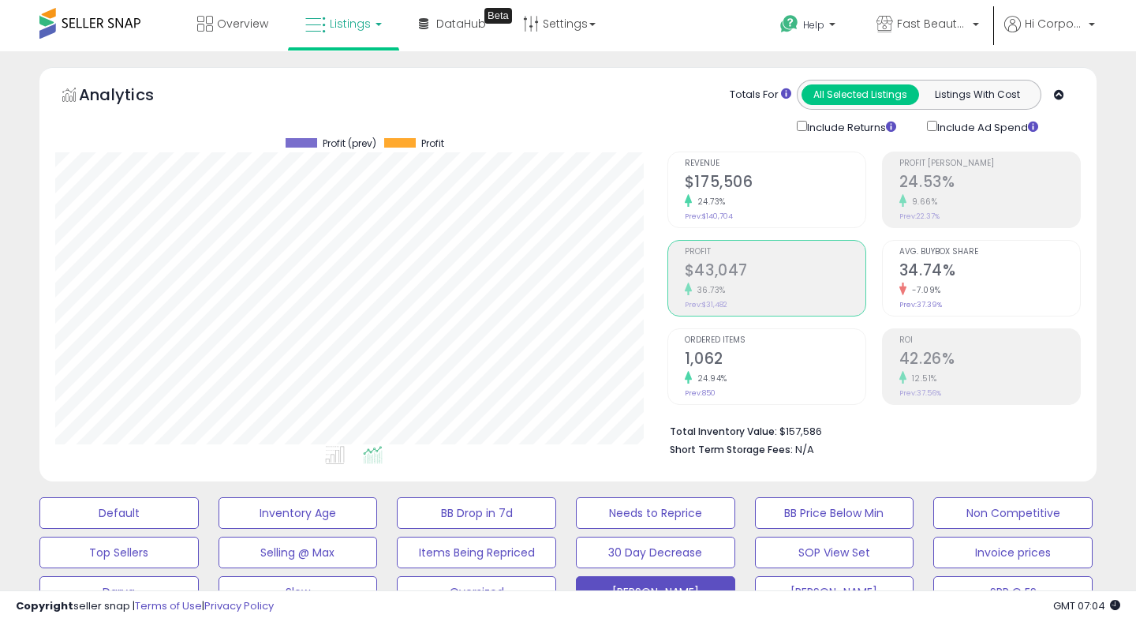
click at [944, 355] on h2 "42.26%" at bounding box center [989, 359] width 181 height 21
click at [704, 274] on h2 "$43,047" at bounding box center [775, 271] width 181 height 21
click at [724, 187] on h2 "$175,506" at bounding box center [775, 183] width 181 height 21
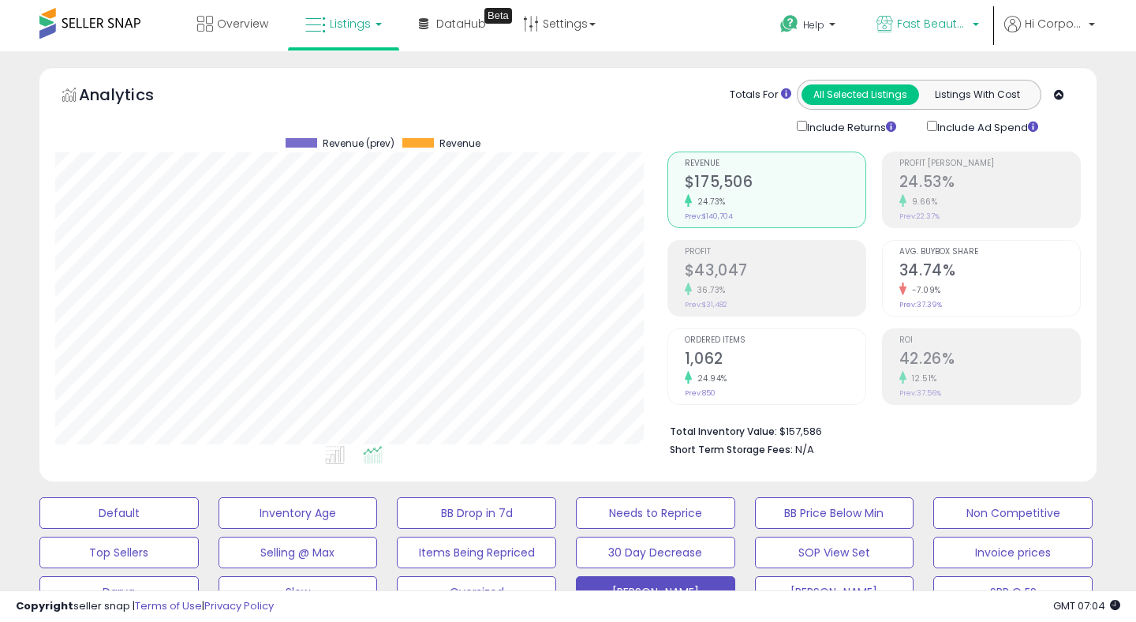
click at [917, 23] on span "Fast Beauty ([GEOGRAPHIC_DATA])" at bounding box center [932, 24] width 71 height 16
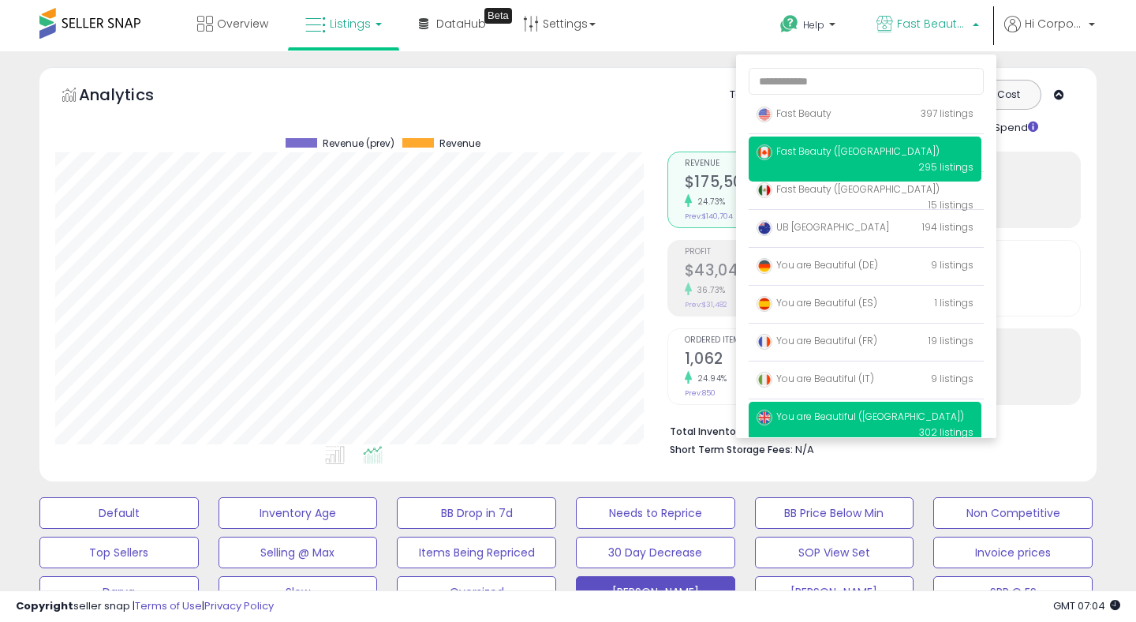
click at [816, 416] on span "You are Beautiful ([GEOGRAPHIC_DATA])" at bounding box center [859, 415] width 207 height 13
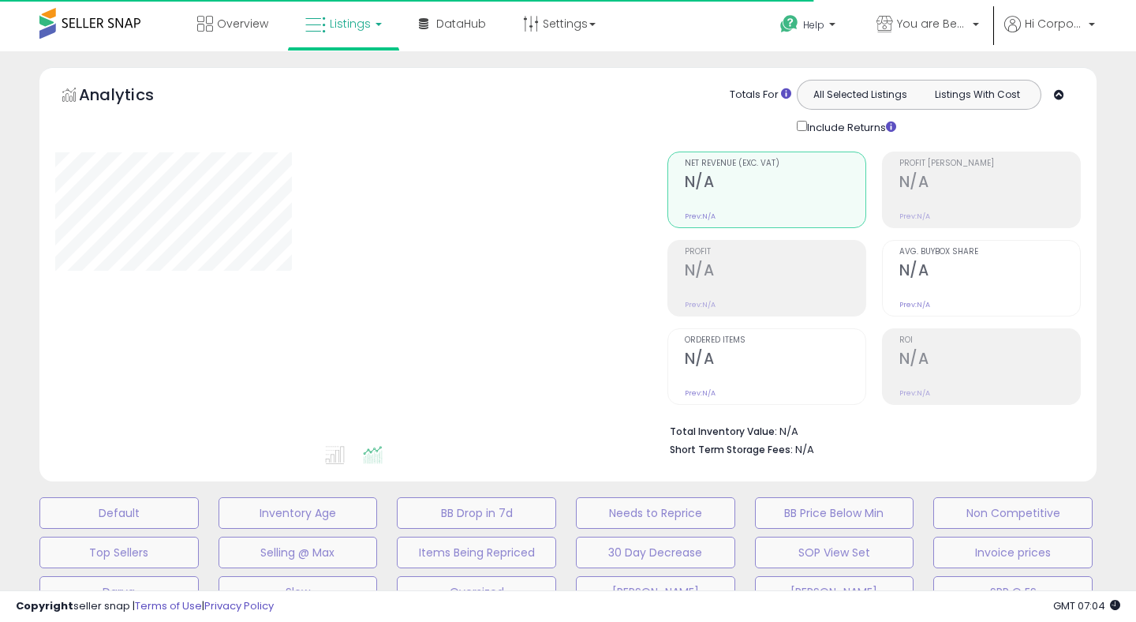
type input "**********"
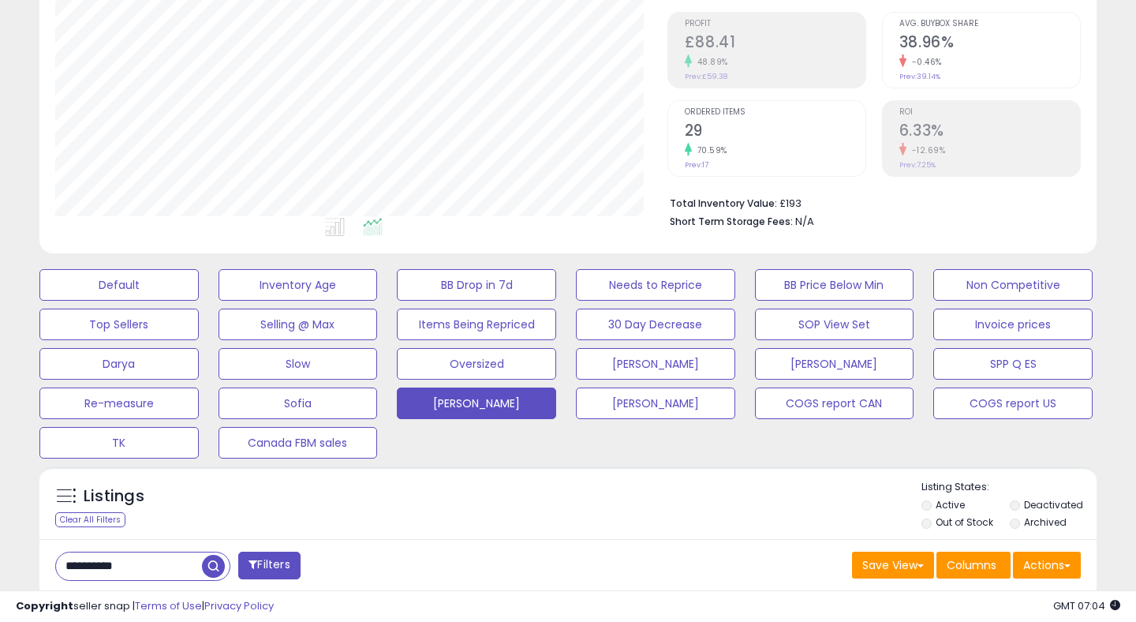
scroll to position [361, 0]
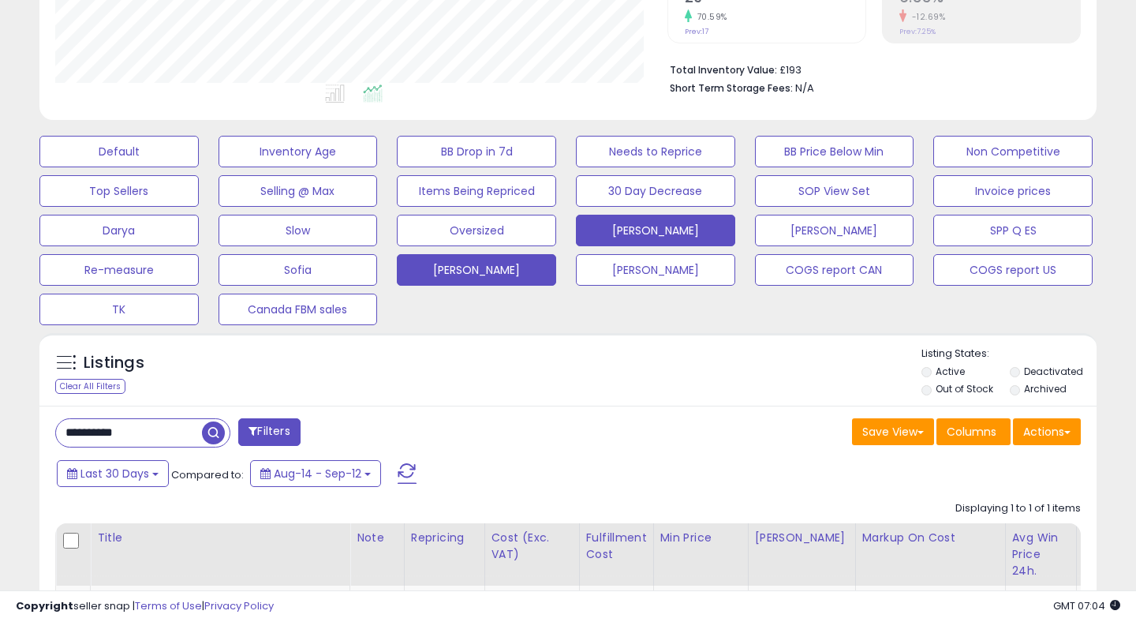
click at [631, 236] on button "[PERSON_NAME]" at bounding box center [655, 231] width 159 height 32
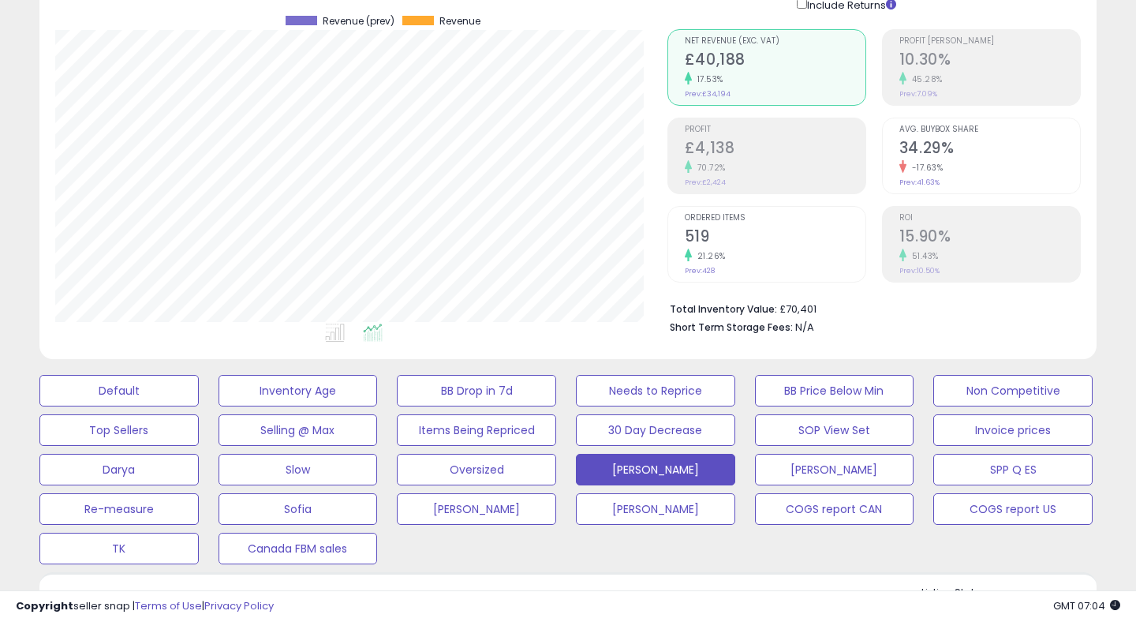
scroll to position [133, 0]
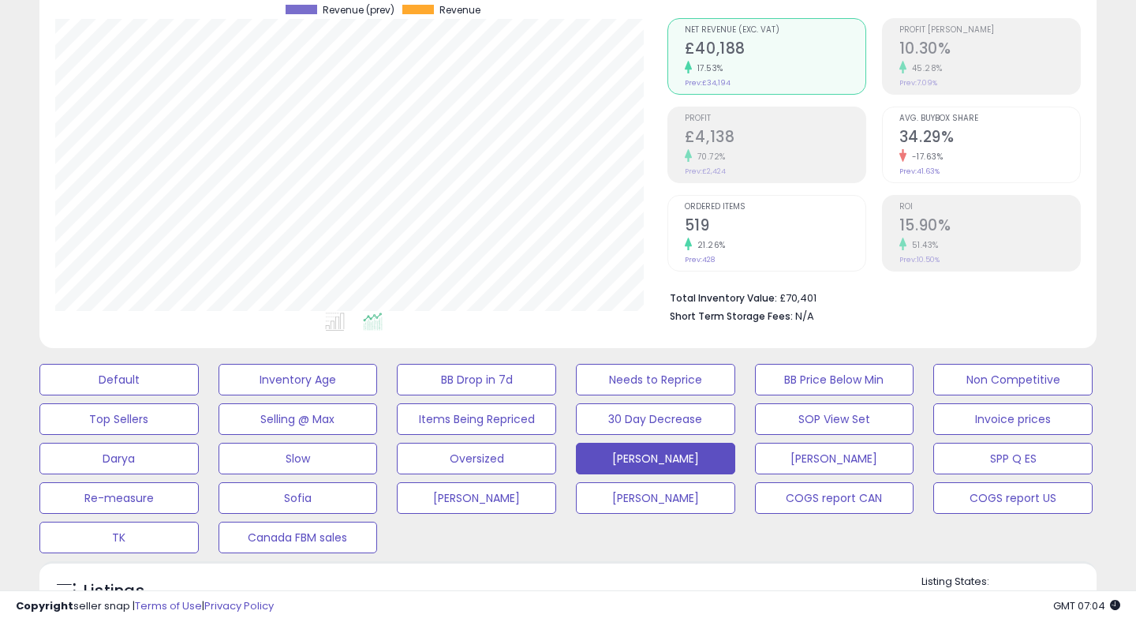
click at [715, 222] on h2 "519" at bounding box center [775, 226] width 181 height 21
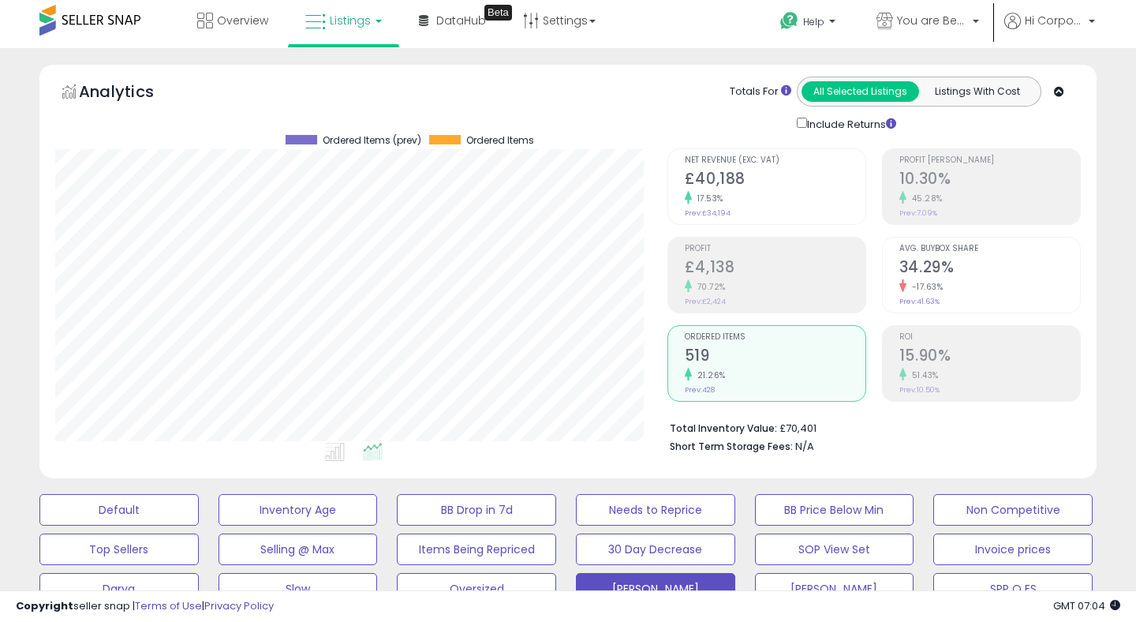
scroll to position [0, 0]
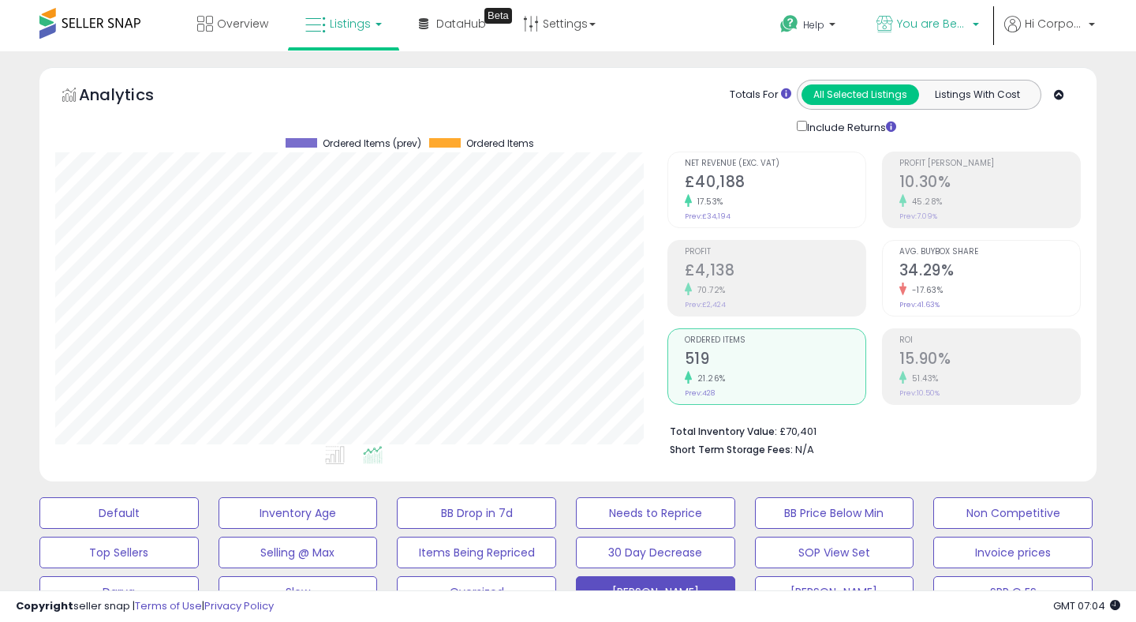
click at [911, 25] on span "You are Beautiful ([GEOGRAPHIC_DATA])" at bounding box center [932, 24] width 71 height 16
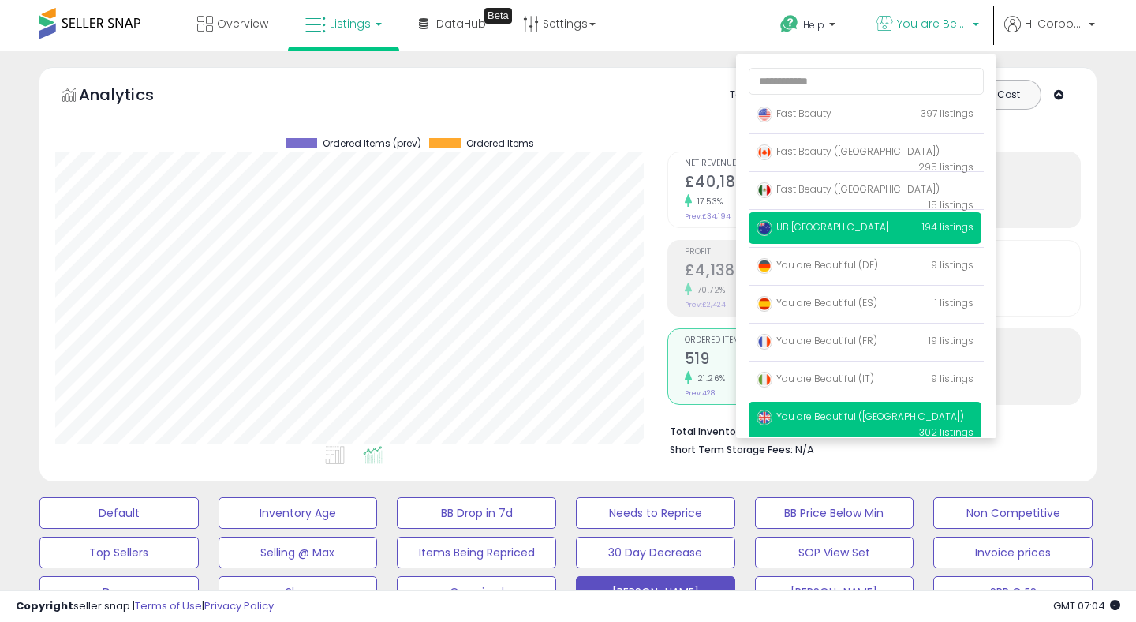
click at [801, 234] on p "UB Australia 194 listings" at bounding box center [865, 228] width 233 height 32
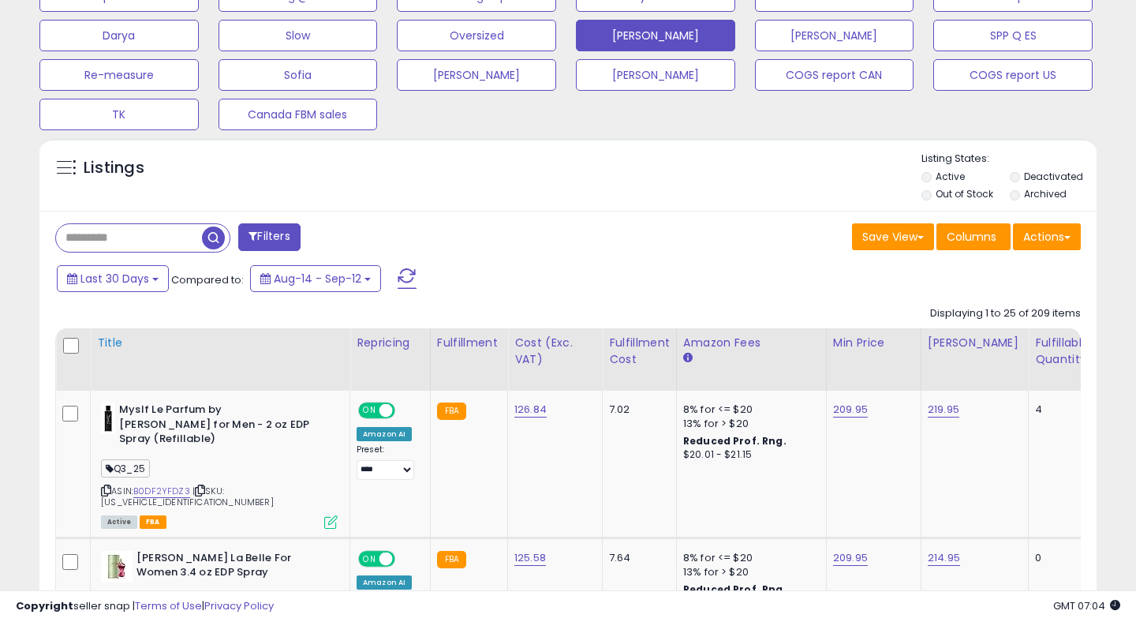
scroll to position [563, 0]
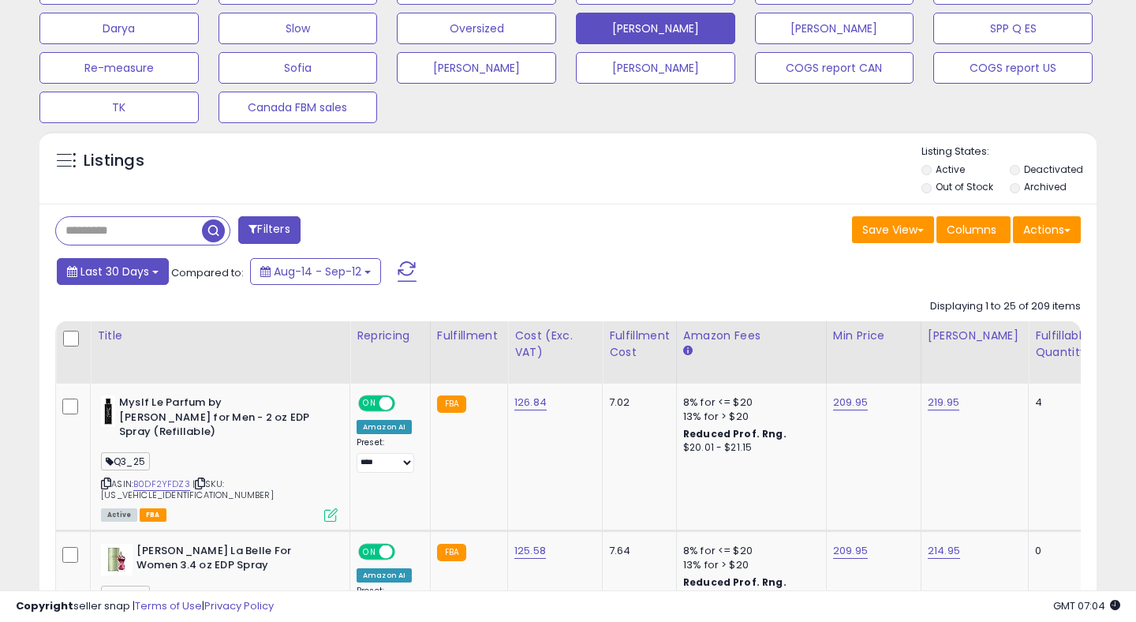
click at [133, 272] on span "Last 30 Days" at bounding box center [114, 271] width 69 height 16
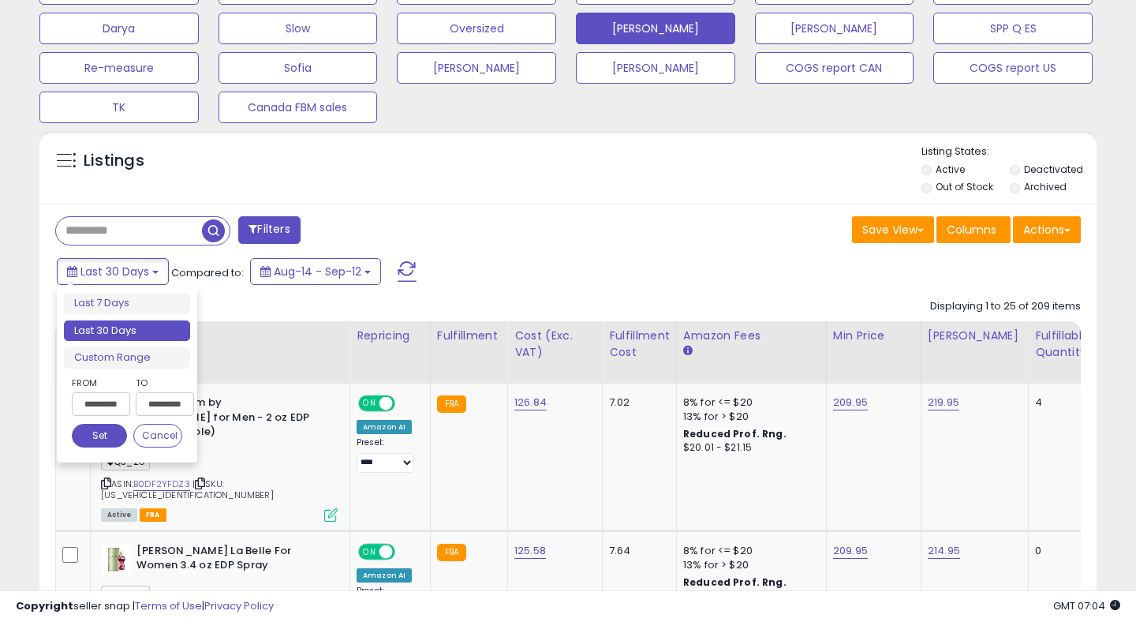
click at [99, 400] on input "**********" at bounding box center [101, 404] width 58 height 24
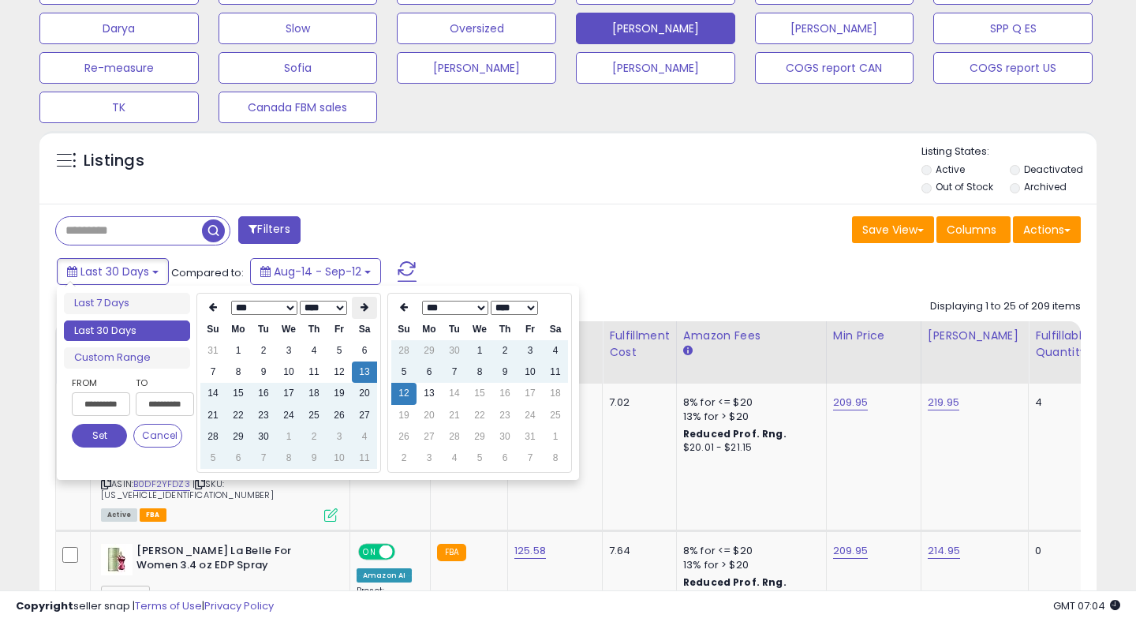
click at [366, 308] on icon at bounding box center [364, 306] width 8 height 9
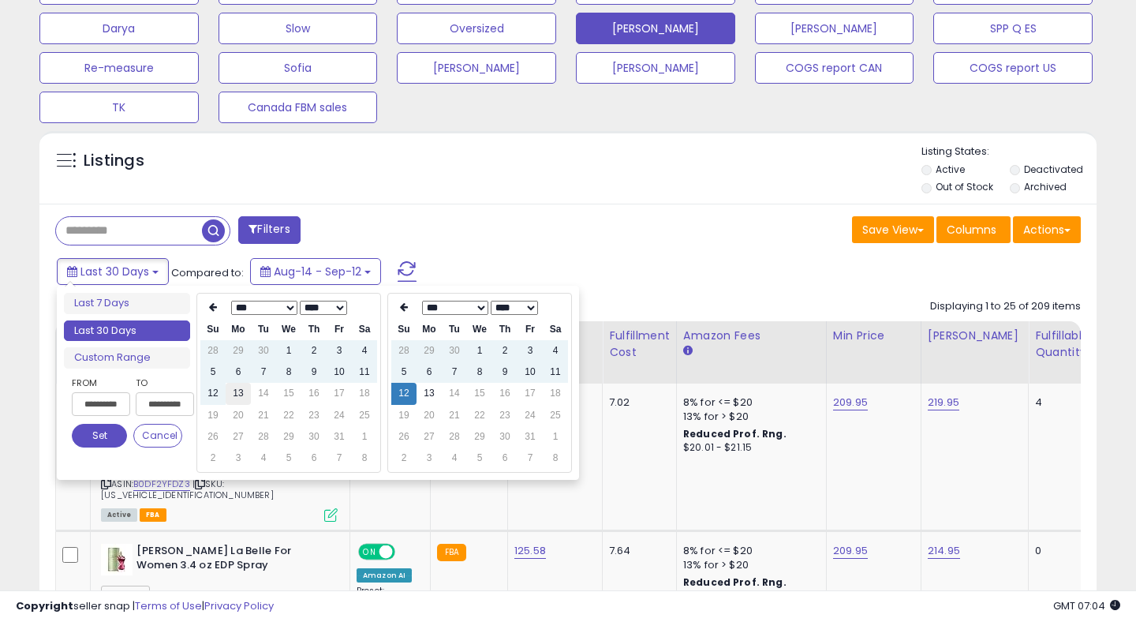
type input "**********"
click at [238, 397] on td "13" at bounding box center [238, 393] width 25 height 21
type input "**********"
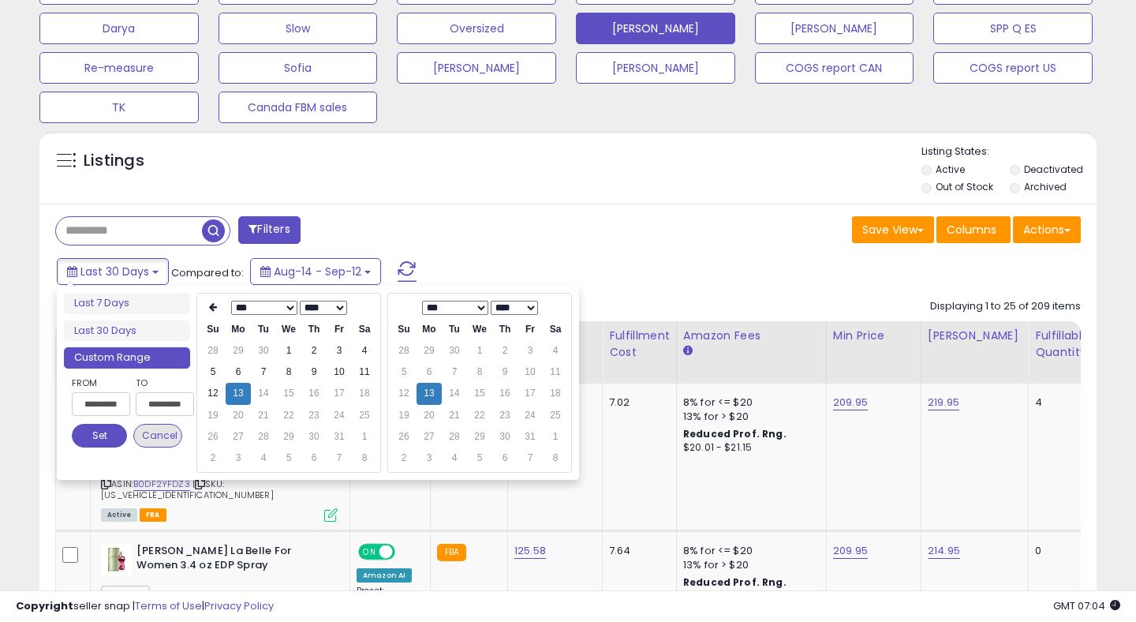
type input "**********"
click at [112, 434] on button "Set" at bounding box center [99, 436] width 55 height 24
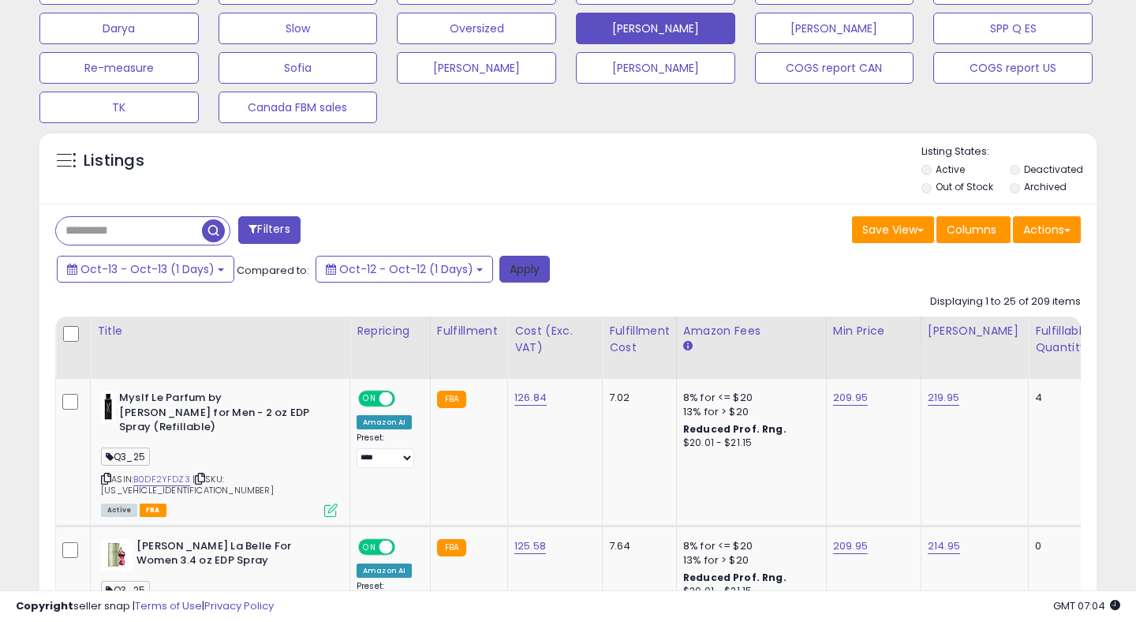
click at [519, 267] on button "Apply" at bounding box center [524, 269] width 50 height 27
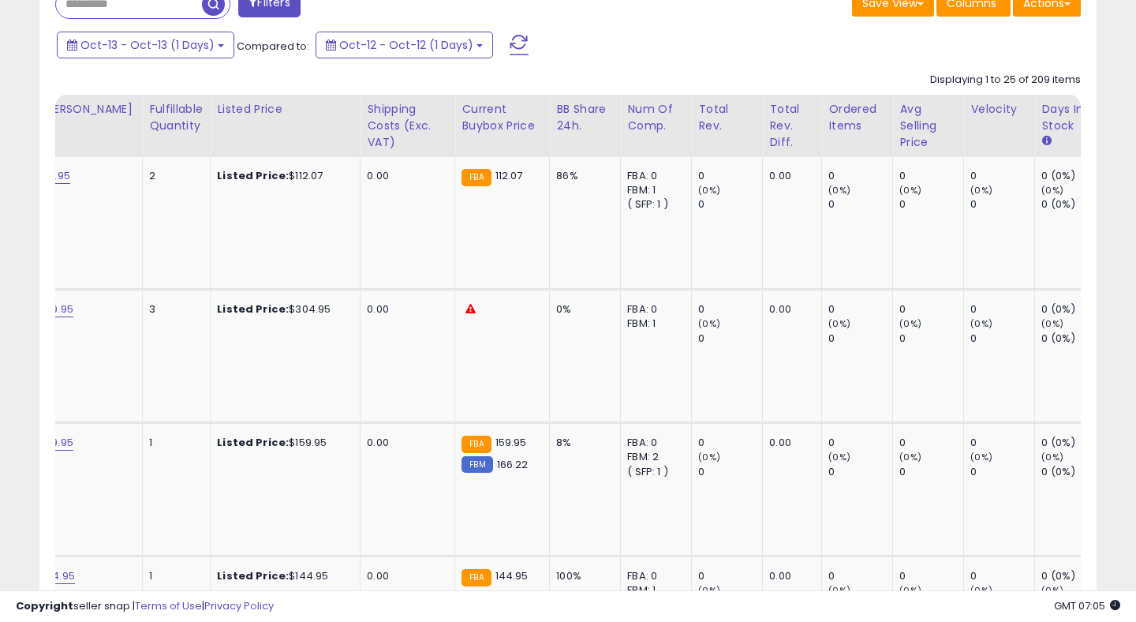
scroll to position [0, 888]
click at [826, 113] on div "Ordered Items" at bounding box center [855, 117] width 58 height 33
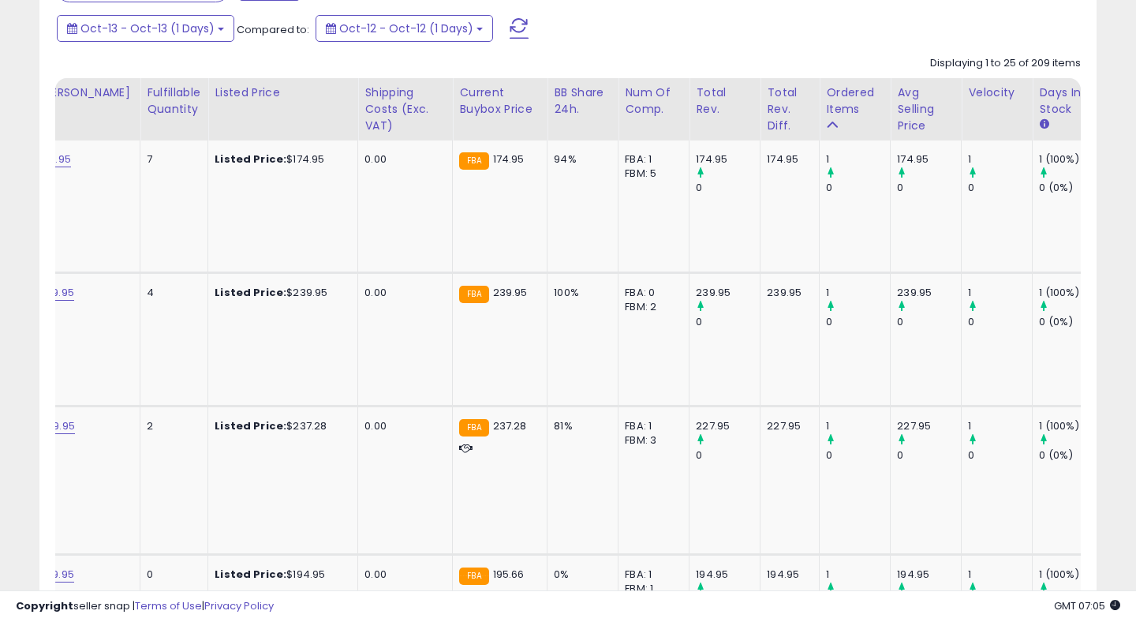
scroll to position [0, 0]
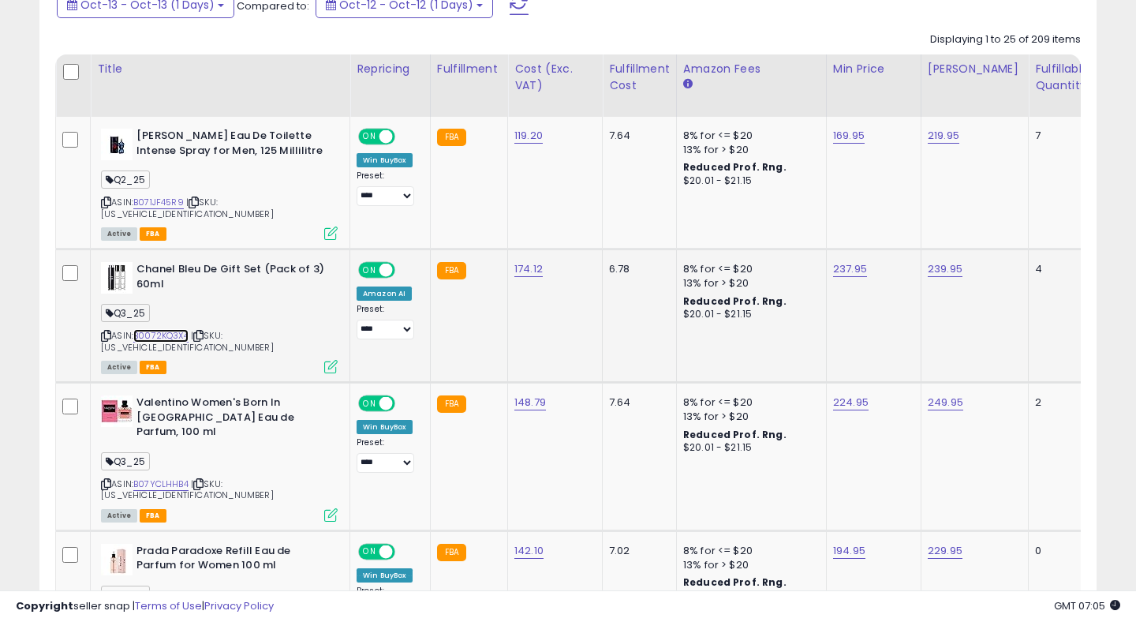
click at [177, 329] on link "B0072KQ3X4" at bounding box center [160, 335] width 55 height 13
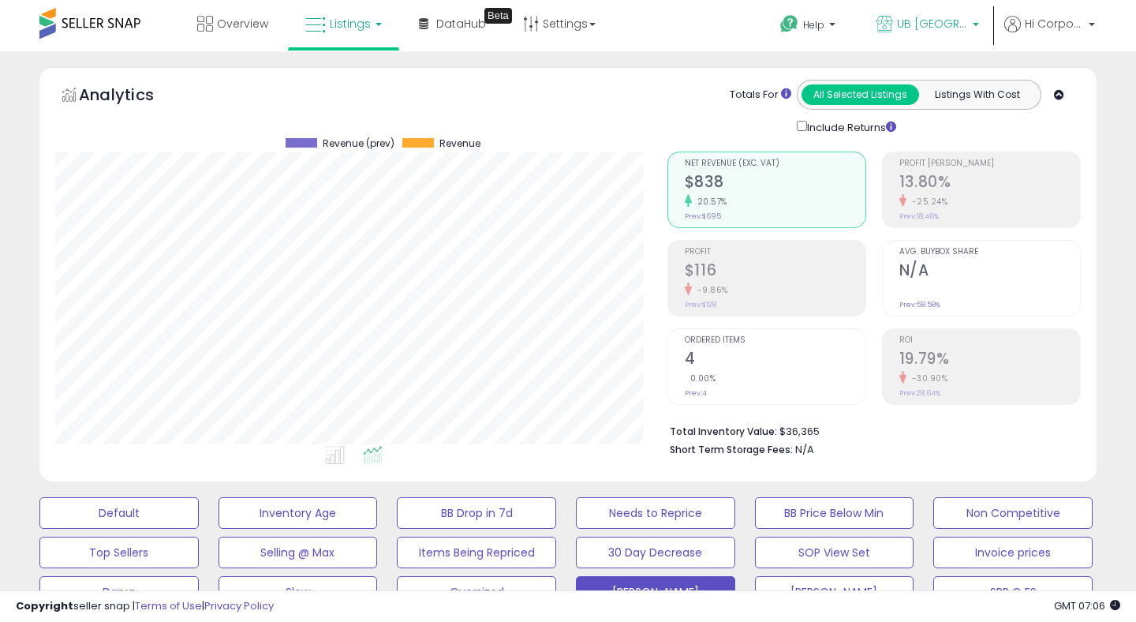
click at [921, 16] on span "UB [GEOGRAPHIC_DATA]" at bounding box center [932, 24] width 71 height 16
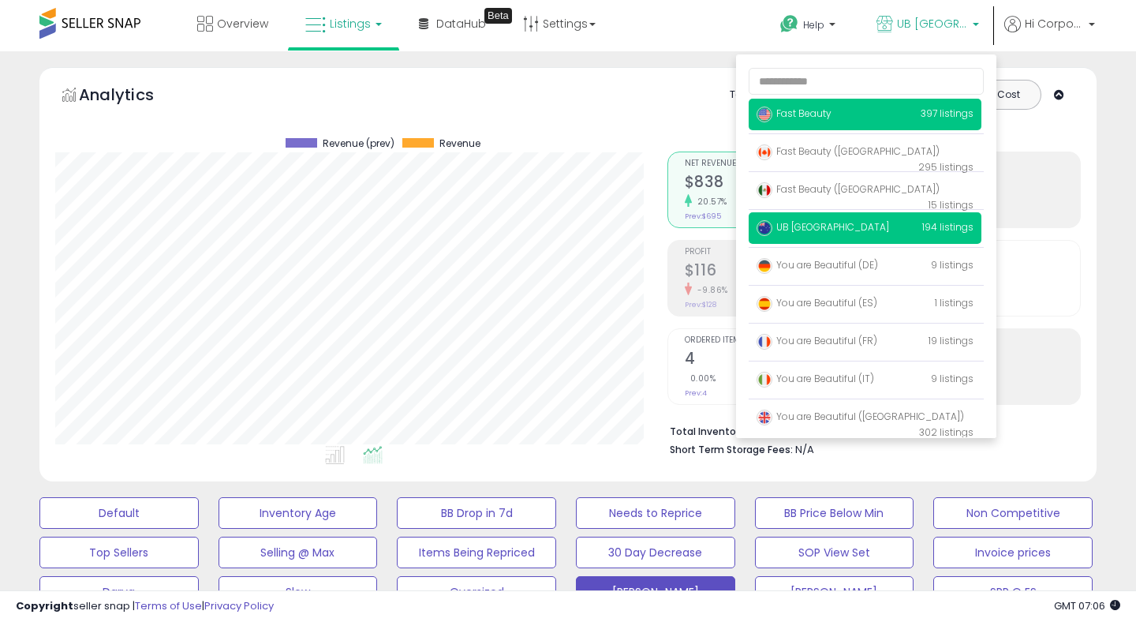
click at [809, 116] on span "Fast Beauty" at bounding box center [793, 112] width 75 height 13
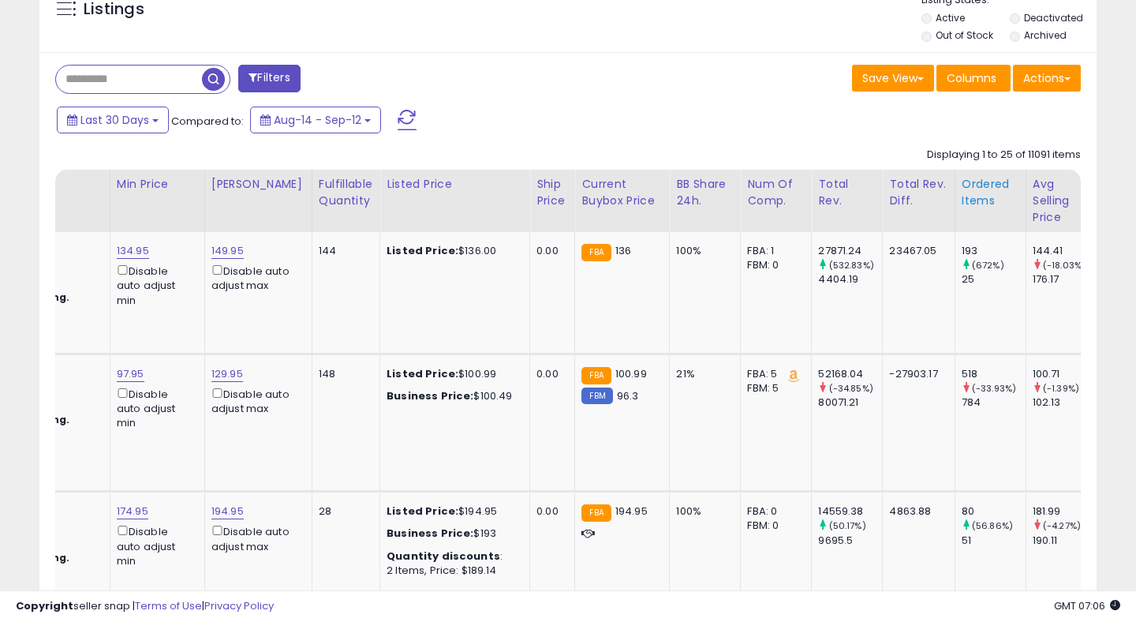
click at [962, 194] on div "Ordered Items" at bounding box center [991, 192] width 58 height 33
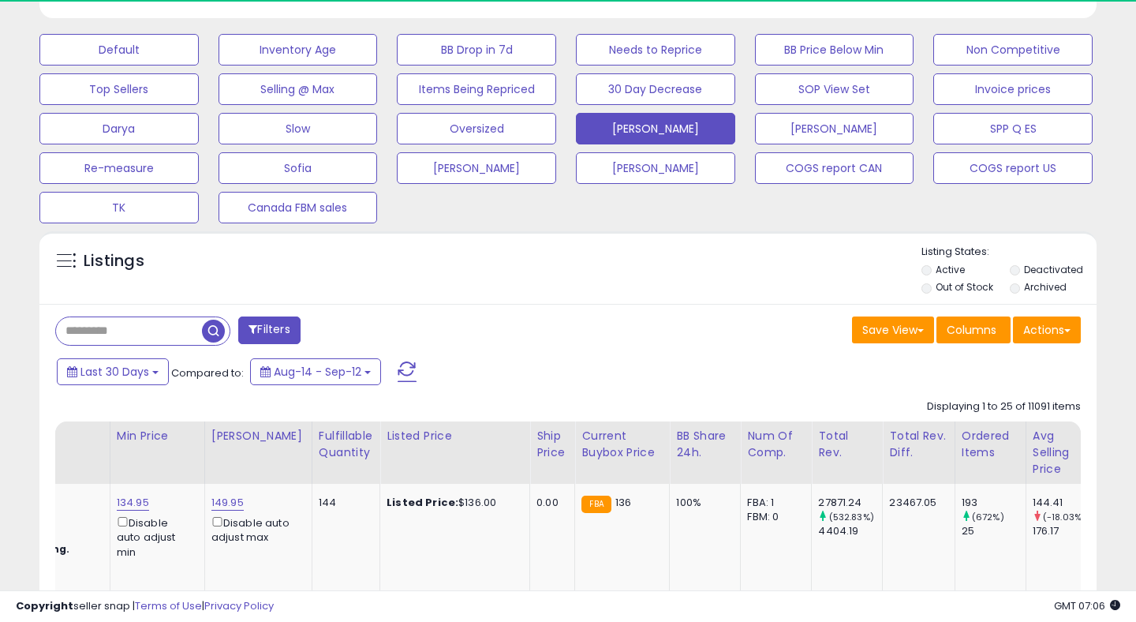
scroll to position [715, 0]
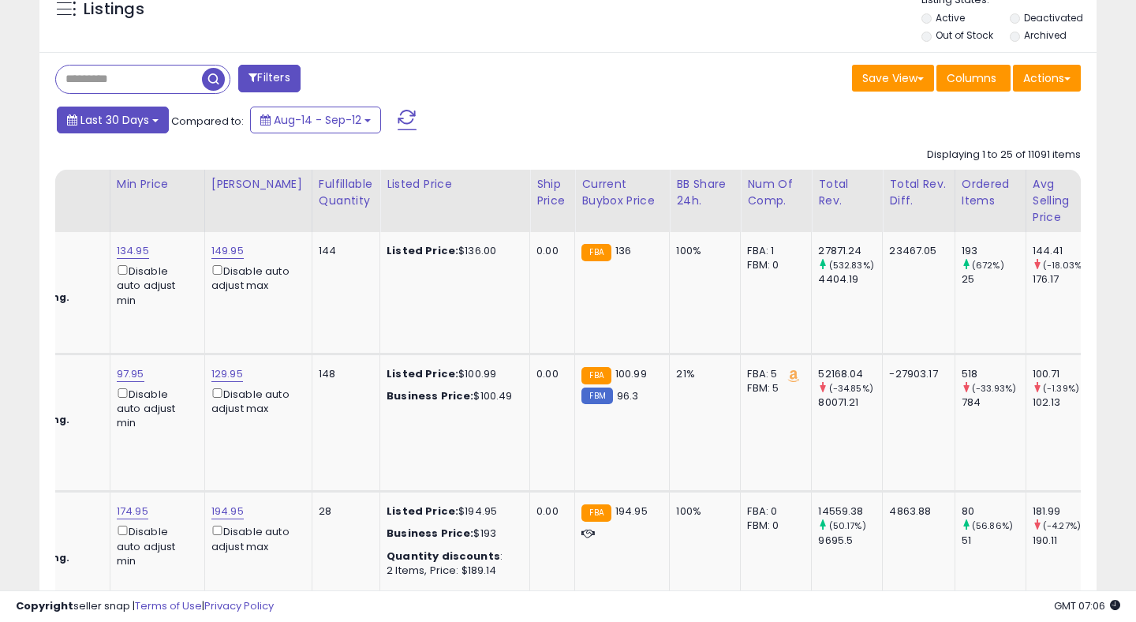
click at [117, 120] on span "Last 30 Days" at bounding box center [114, 120] width 69 height 16
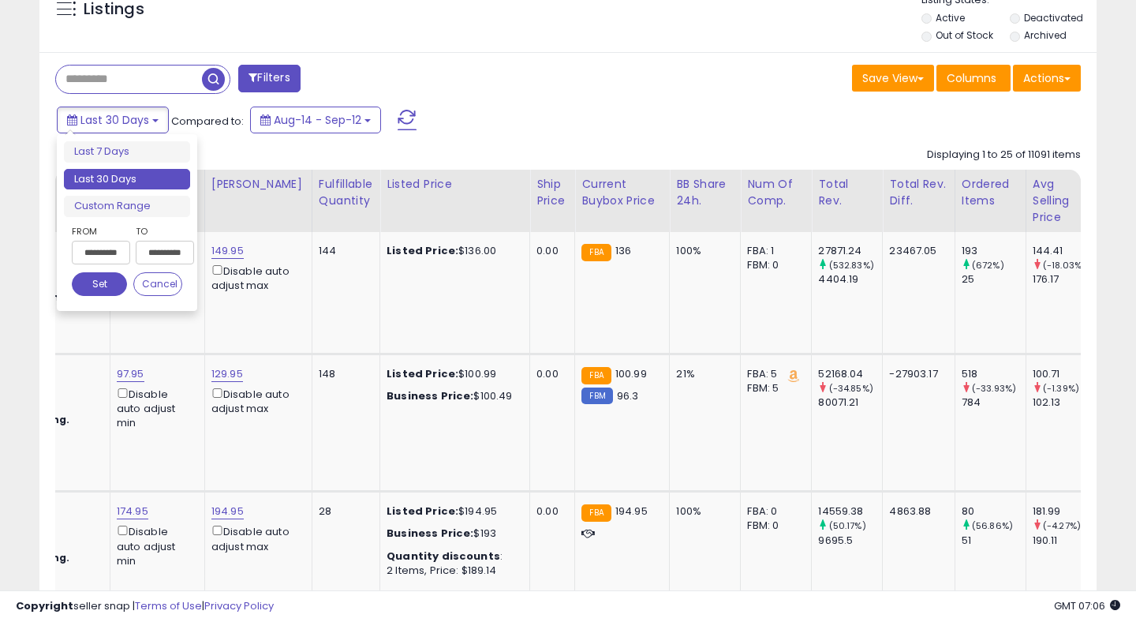
click at [95, 251] on input "**********" at bounding box center [101, 253] width 58 height 24
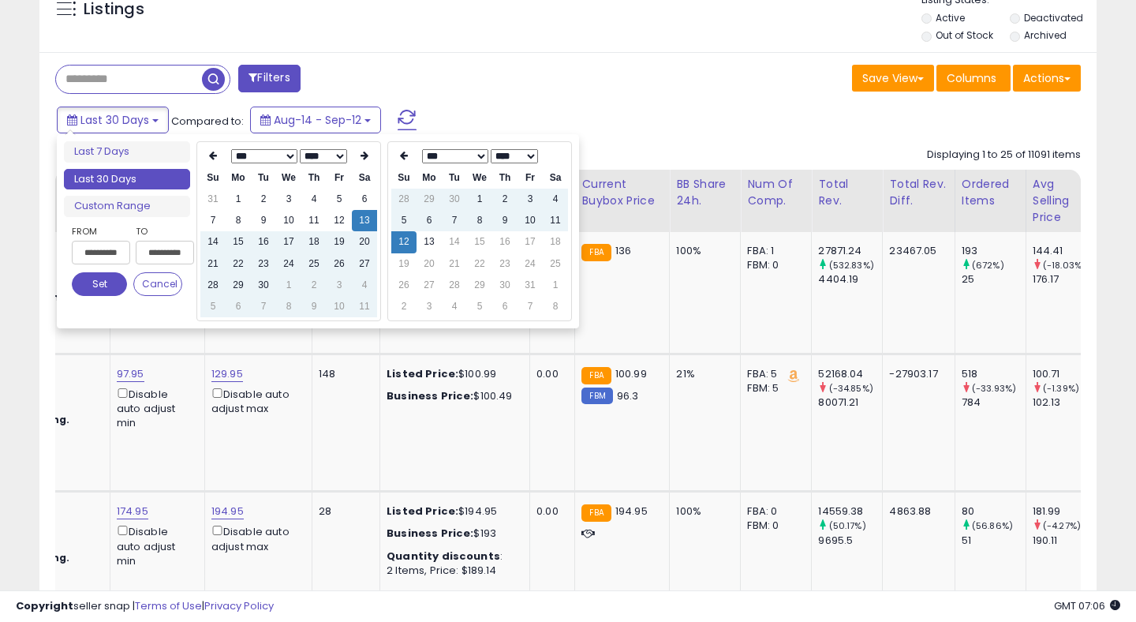
type input "**********"
click at [357, 155] on th at bounding box center [364, 156] width 25 height 22
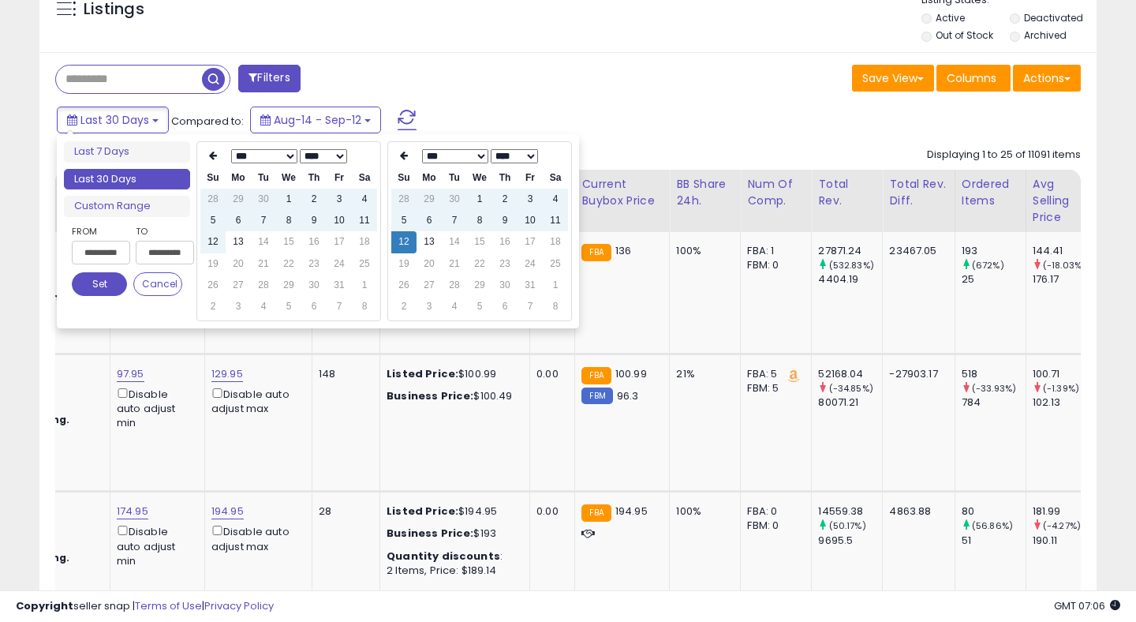
type input "**********"
click at [237, 242] on td "13" at bounding box center [238, 241] width 25 height 21
type input "**********"
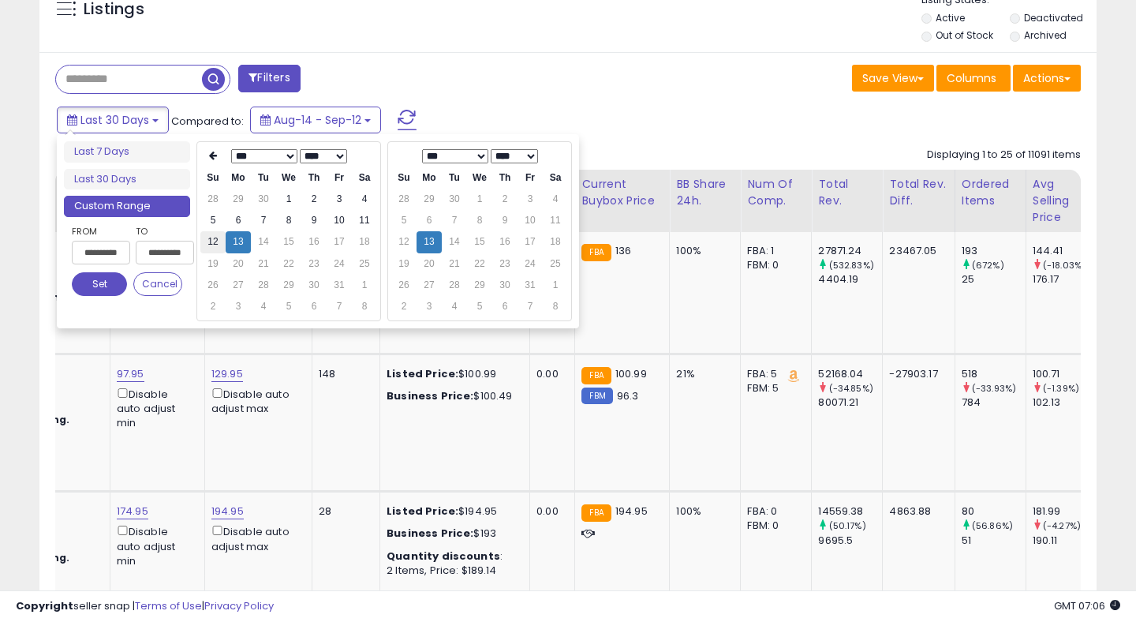
type input "**********"
click at [208, 243] on td "12" at bounding box center [212, 241] width 25 height 21
click at [101, 280] on button "Set" at bounding box center [99, 284] width 55 height 24
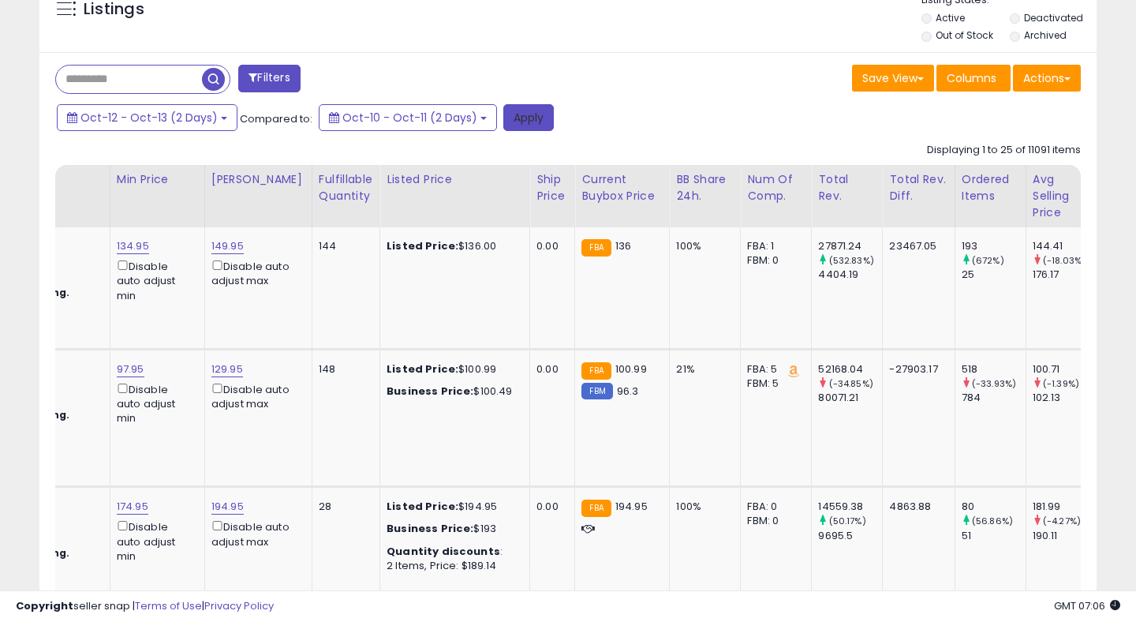
click at [528, 117] on button "Apply" at bounding box center [528, 117] width 50 height 27
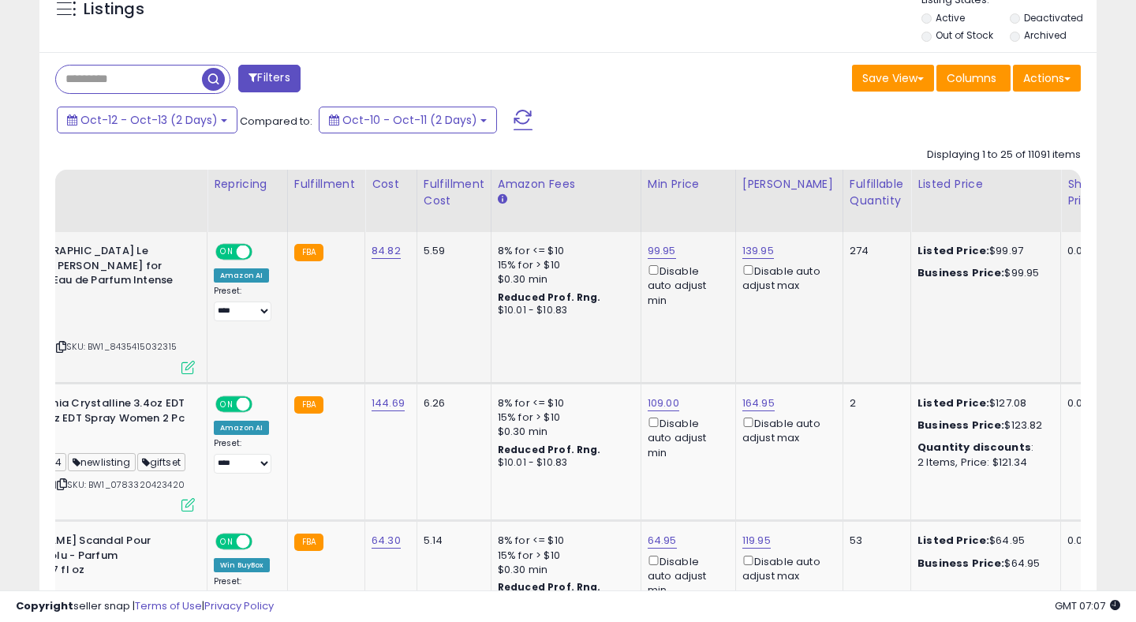
scroll to position [0, 0]
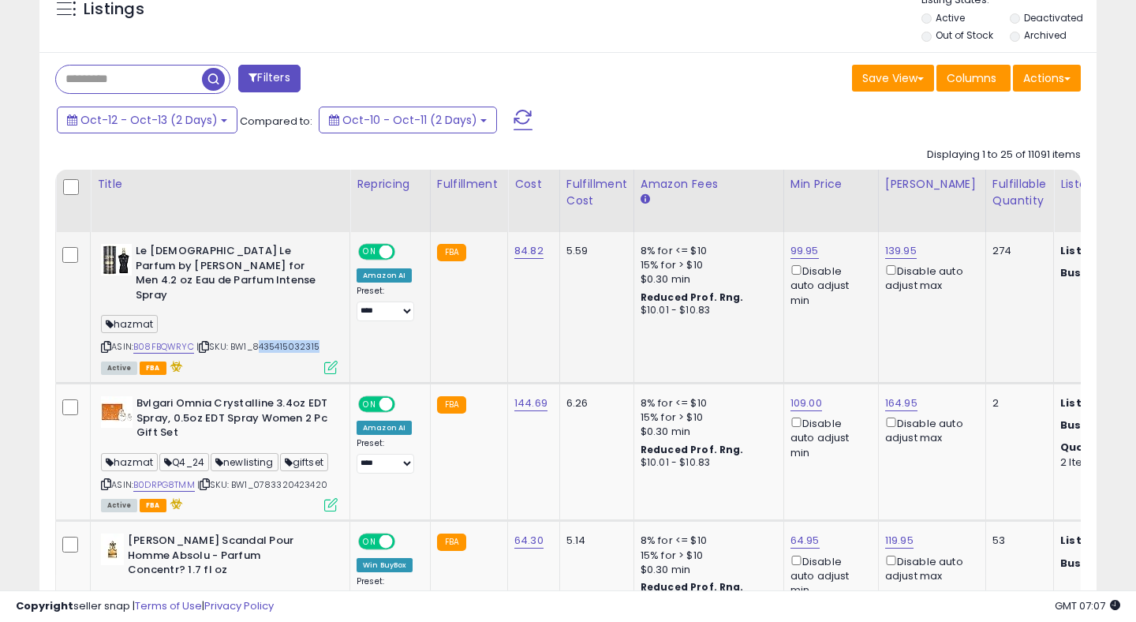
drag, startPoint x: 256, startPoint y: 334, endPoint x: 326, endPoint y: 338, distance: 69.5
click at [326, 338] on div "ASIN: B08FBQWRYC | SKU: BW1_8435415032315 Active FBA" at bounding box center [219, 308] width 237 height 129
copy div "8435415032315"
click at [801, 253] on link "99.95" at bounding box center [804, 251] width 28 height 16
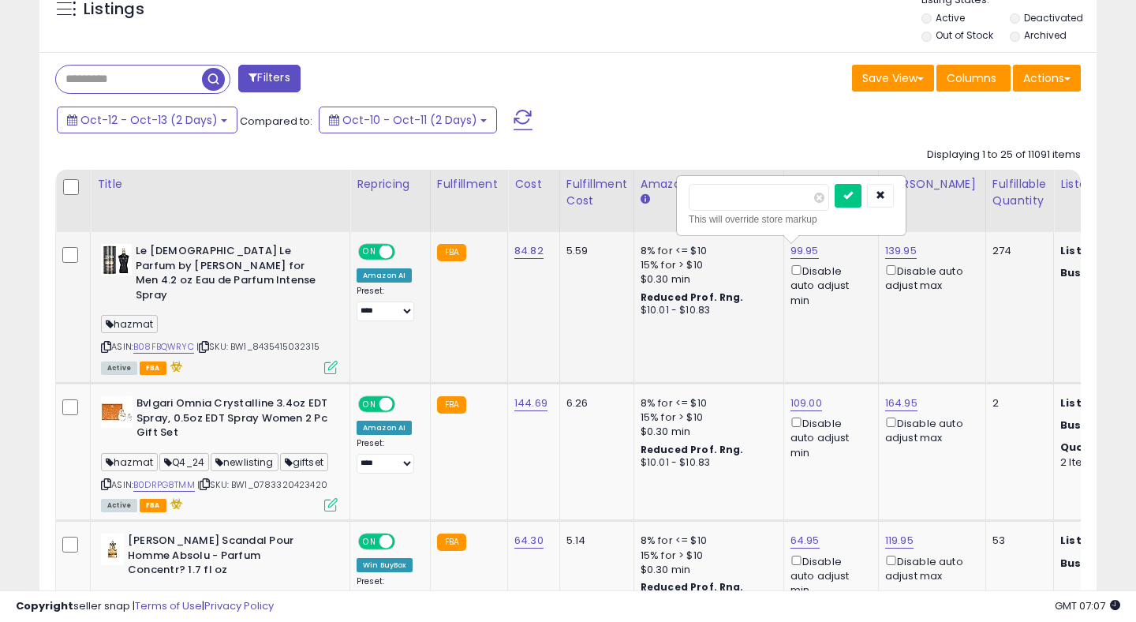
click at [708, 200] on input "*****" at bounding box center [759, 197] width 140 height 27
type input "******"
click at [853, 197] on icon "submit" at bounding box center [847, 194] width 9 height 9
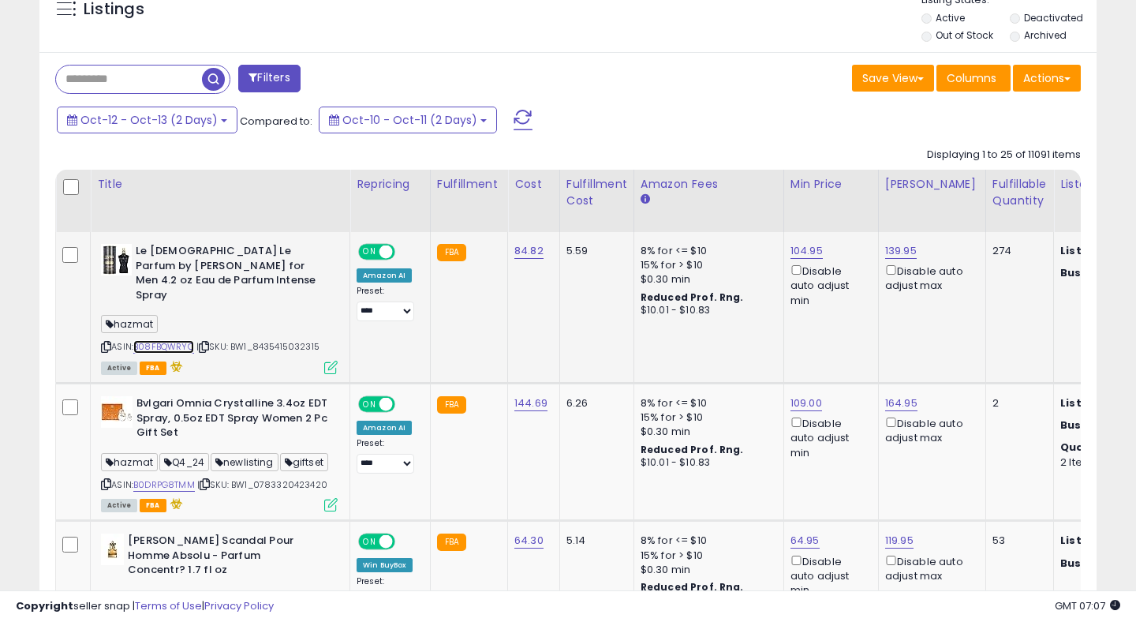
click at [153, 340] on link "B08FBQWRYC" at bounding box center [163, 346] width 61 height 13
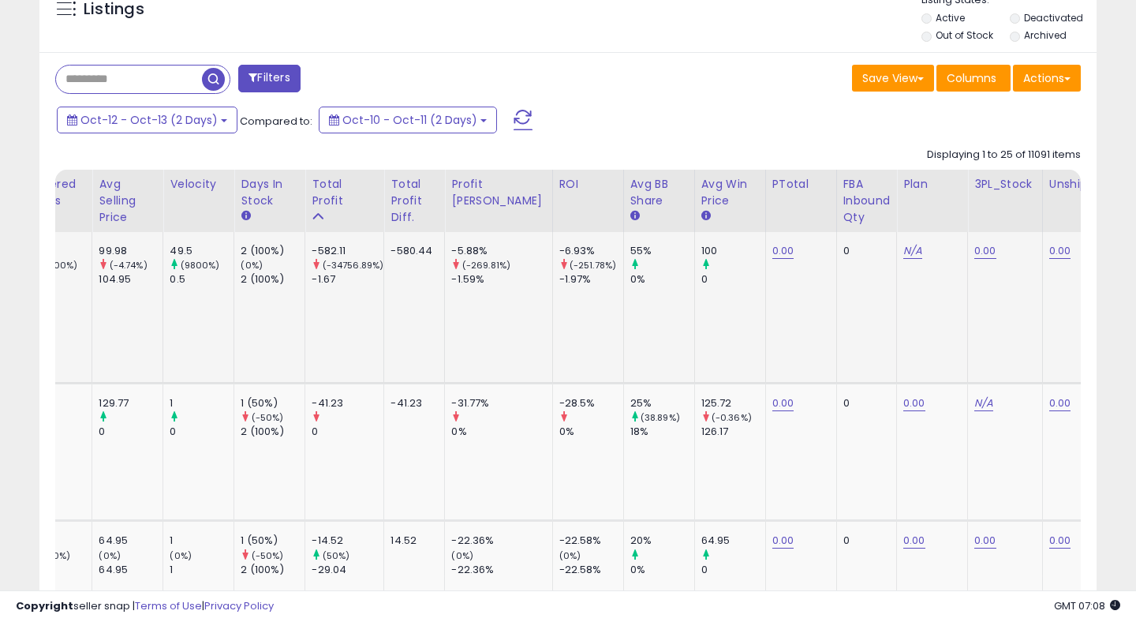
scroll to position [0, 1597]
